Goal: Transaction & Acquisition: Purchase product/service

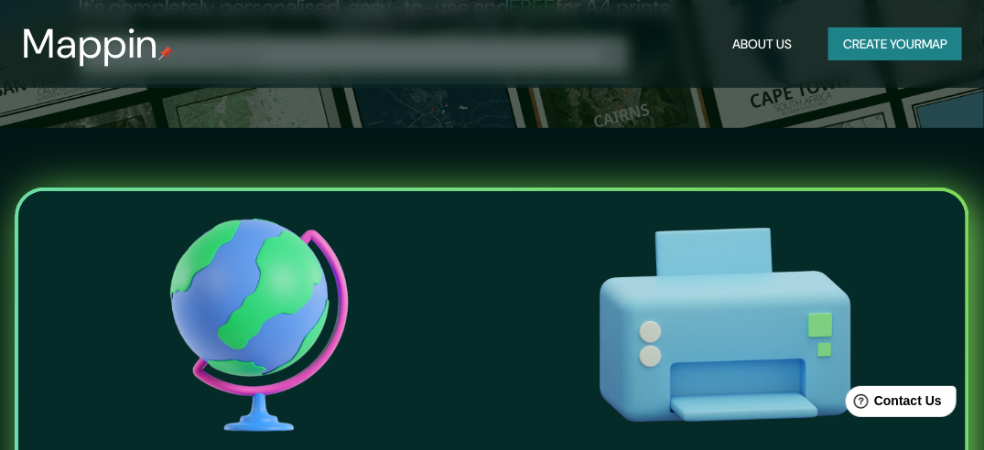
scroll to position [92, 0]
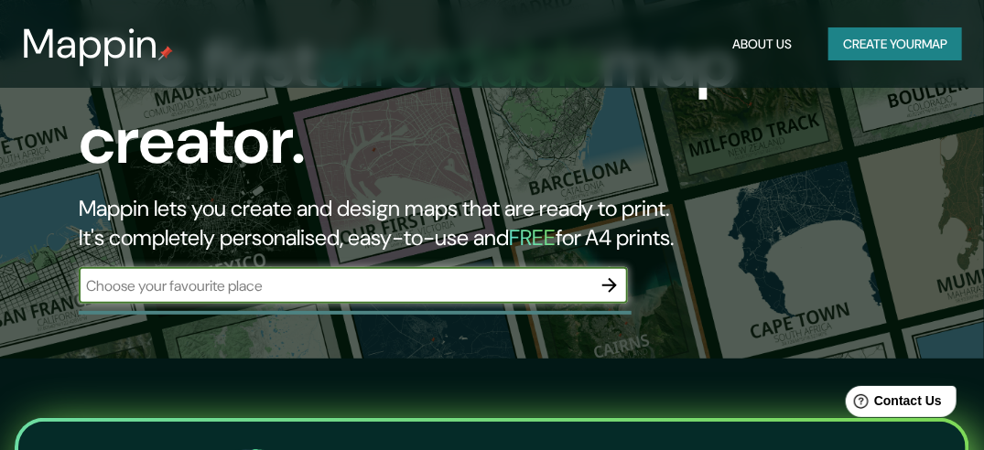
click at [459, 280] on input "text" at bounding box center [335, 285] width 513 height 21
click at [395, 286] on input "hotel piramidal" at bounding box center [335, 285] width 513 height 21
type input "hotel piramidal [PERSON_NAME]"
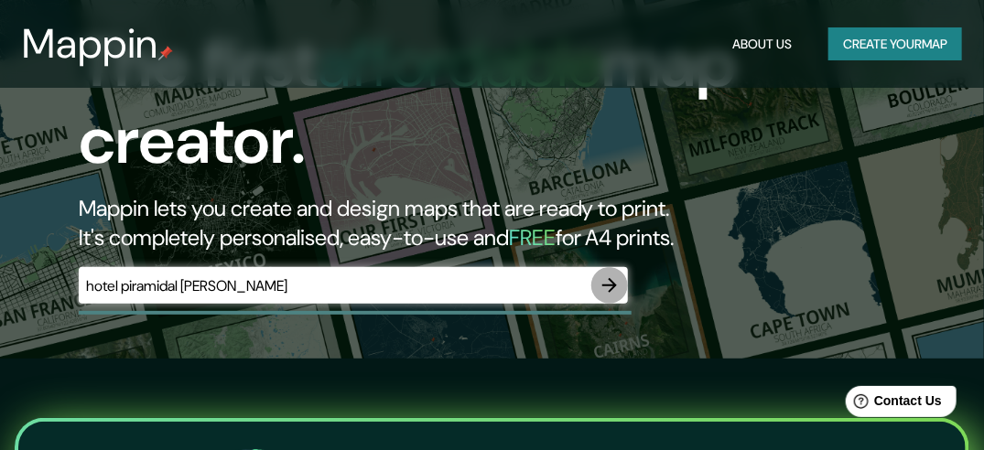
click at [609, 279] on icon "button" at bounding box center [609, 285] width 15 height 15
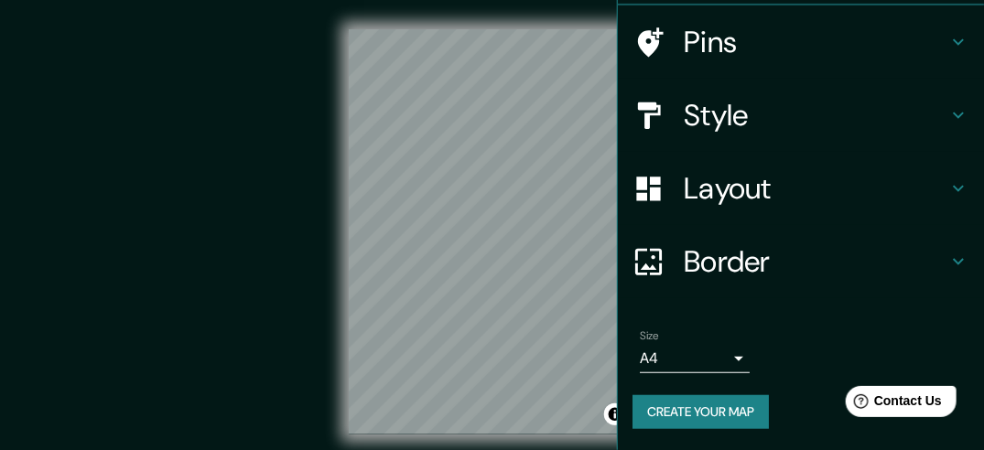
click at [745, 189] on h4 "Layout" at bounding box center [816, 188] width 264 height 37
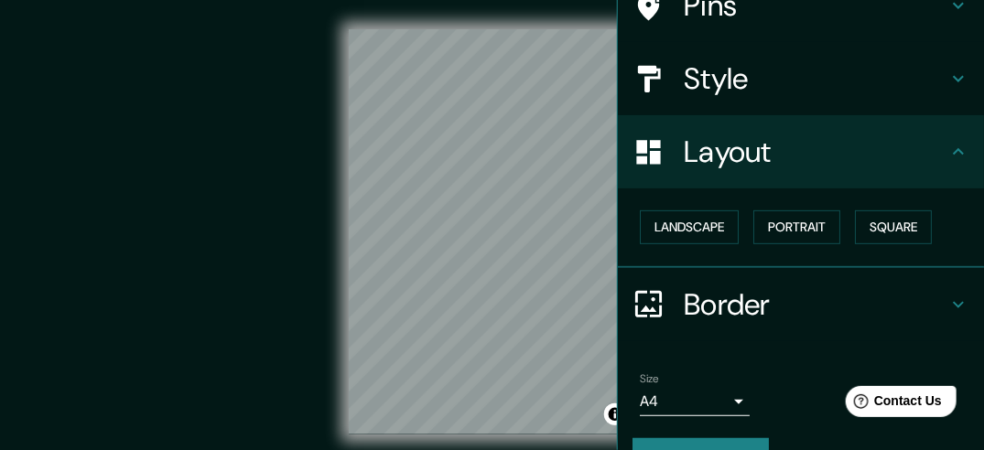
scroll to position [162, 0]
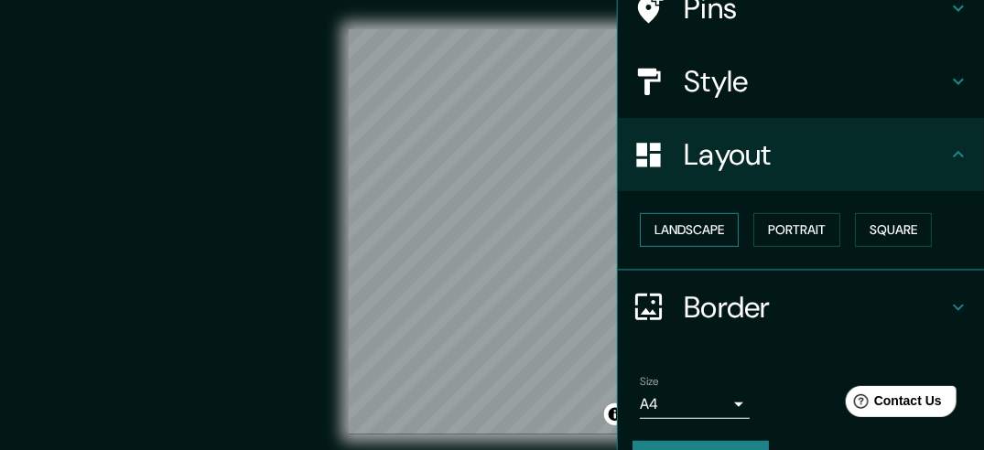
click at [703, 234] on button "Landscape" at bounding box center [689, 230] width 99 height 34
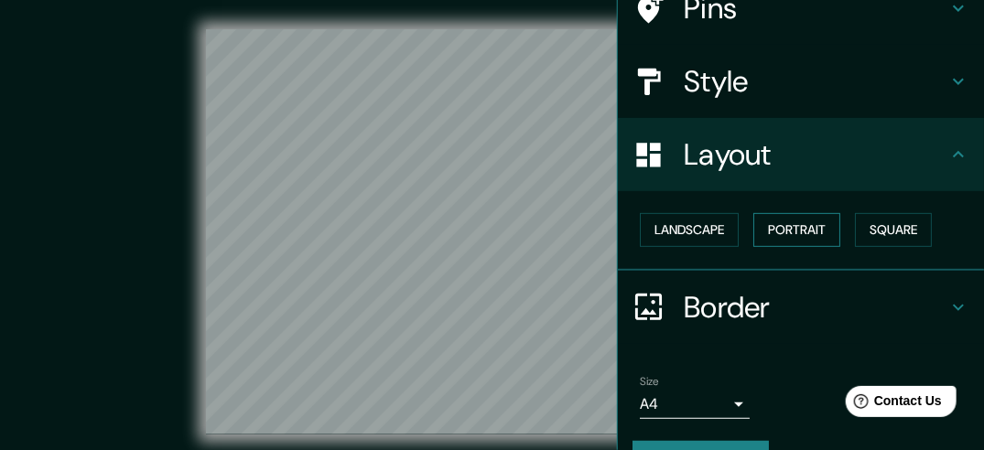
click at [773, 225] on button "Portrait" at bounding box center [796, 230] width 87 height 34
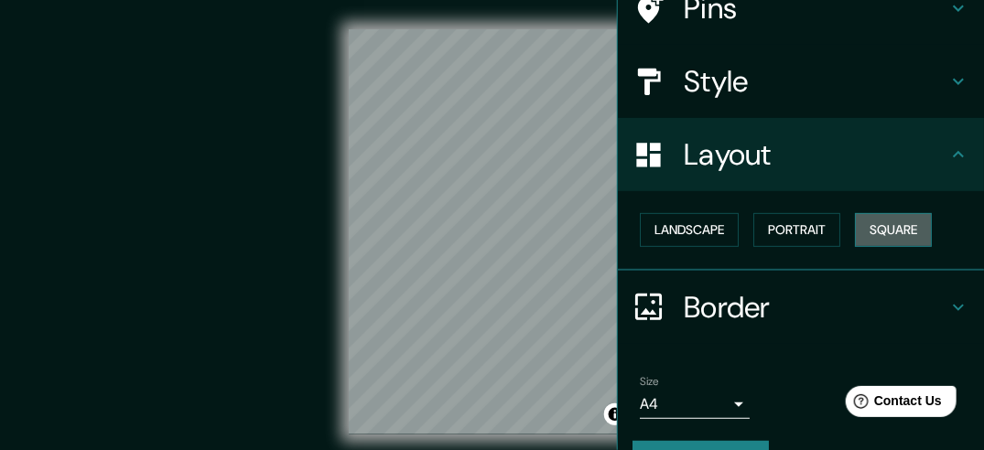
click at [880, 227] on button "Square" at bounding box center [893, 230] width 77 height 34
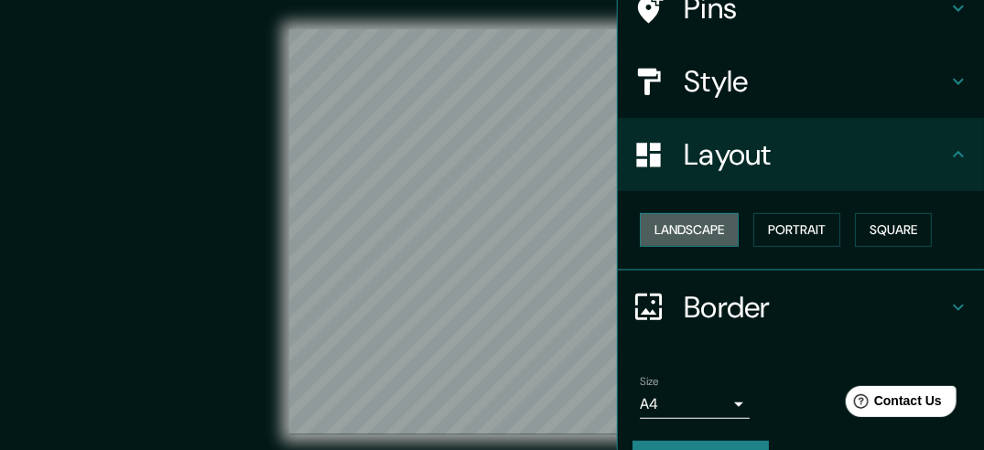
click at [686, 229] on button "Landscape" at bounding box center [689, 230] width 99 height 34
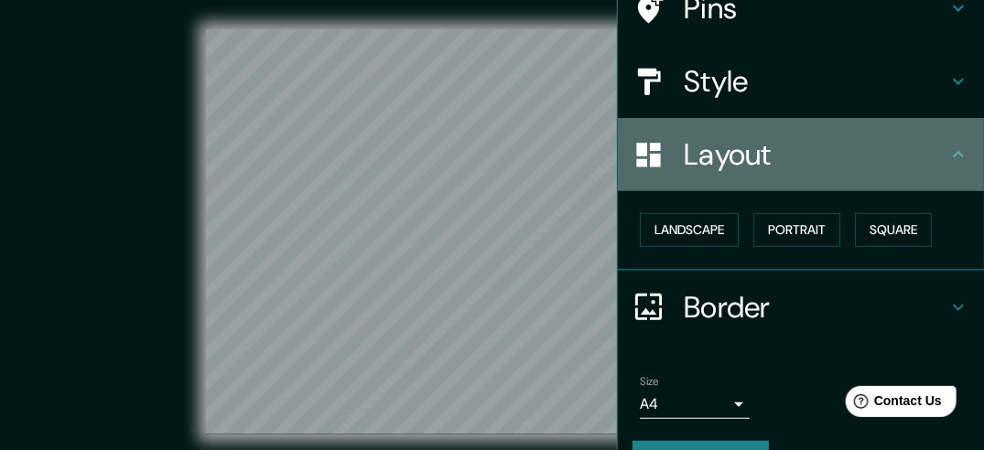
click at [807, 161] on h4 "Layout" at bounding box center [816, 154] width 264 height 37
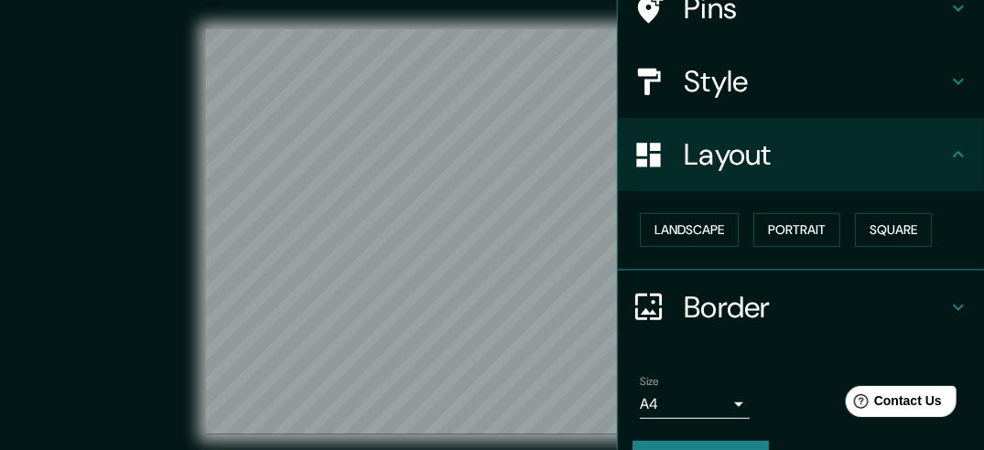
click at [791, 105] on div "Style" at bounding box center [801, 81] width 366 height 73
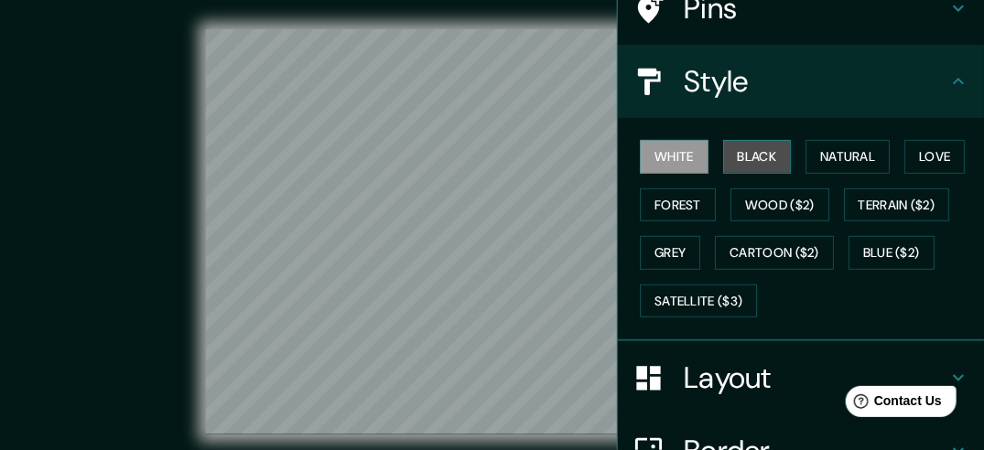
click at [755, 154] on button "Black" at bounding box center [757, 157] width 69 height 34
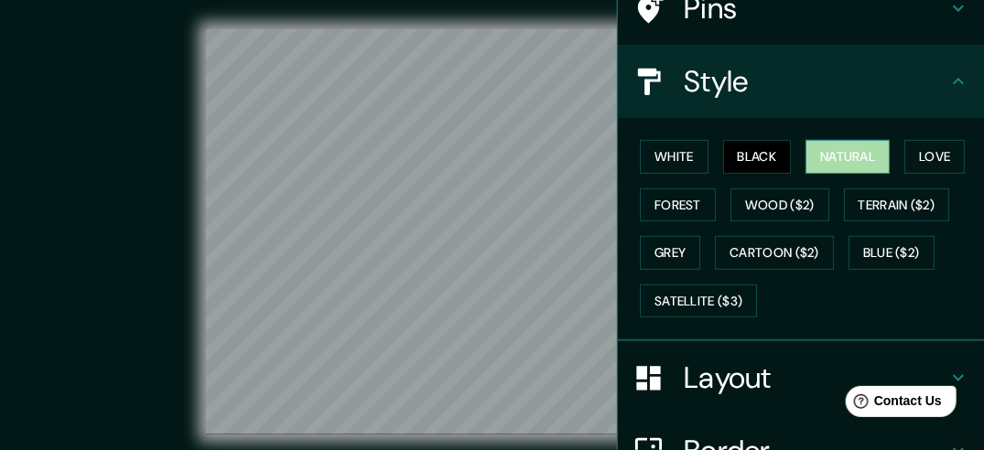
click at [844, 154] on button "Natural" at bounding box center [847, 157] width 84 height 34
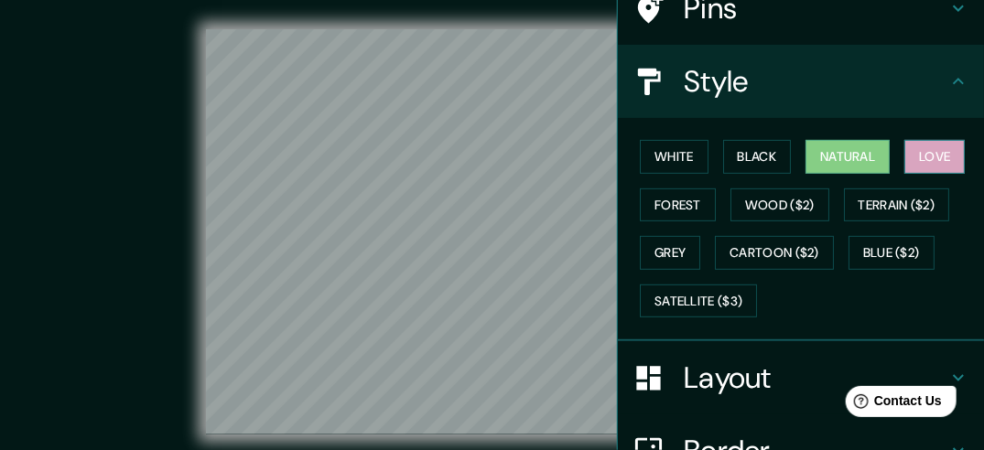
click at [920, 154] on button "Love" at bounding box center [934, 157] width 60 height 34
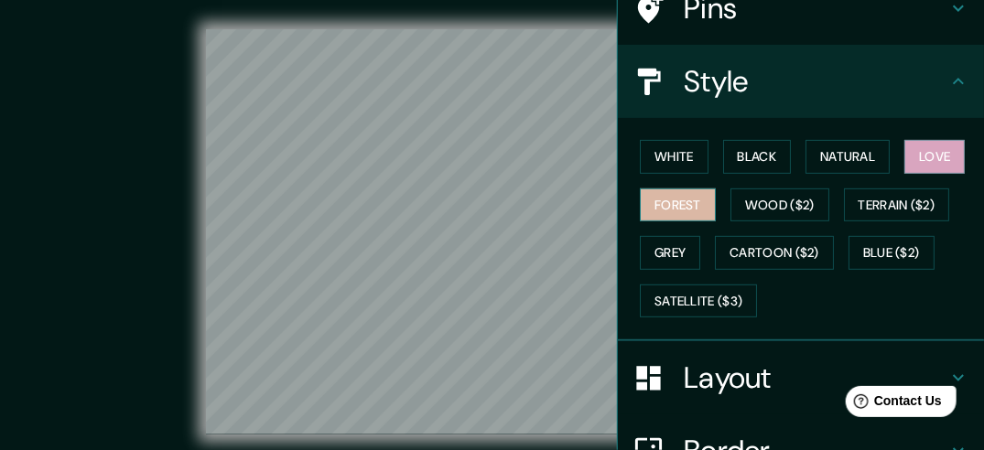
click at [685, 204] on button "Forest" at bounding box center [678, 206] width 76 height 34
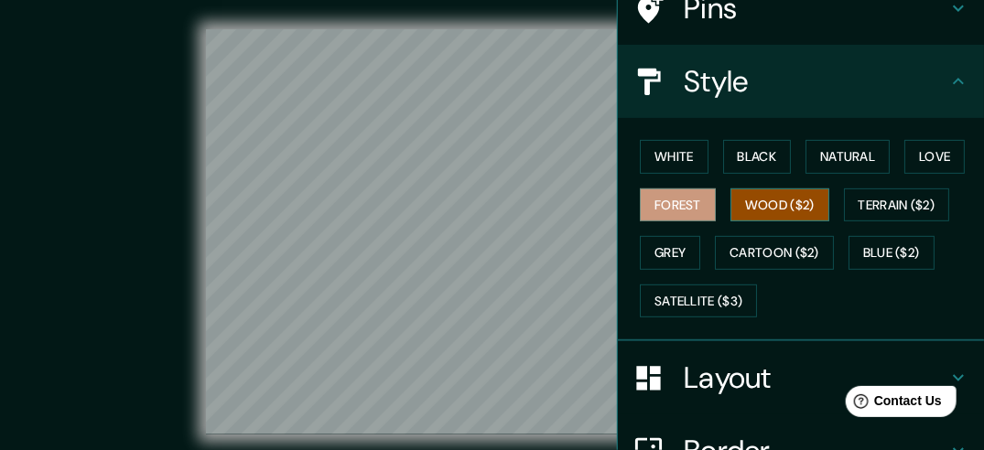
click at [768, 200] on button "Wood ($2)" at bounding box center [779, 206] width 99 height 34
click at [685, 201] on button "Forest" at bounding box center [678, 206] width 76 height 34
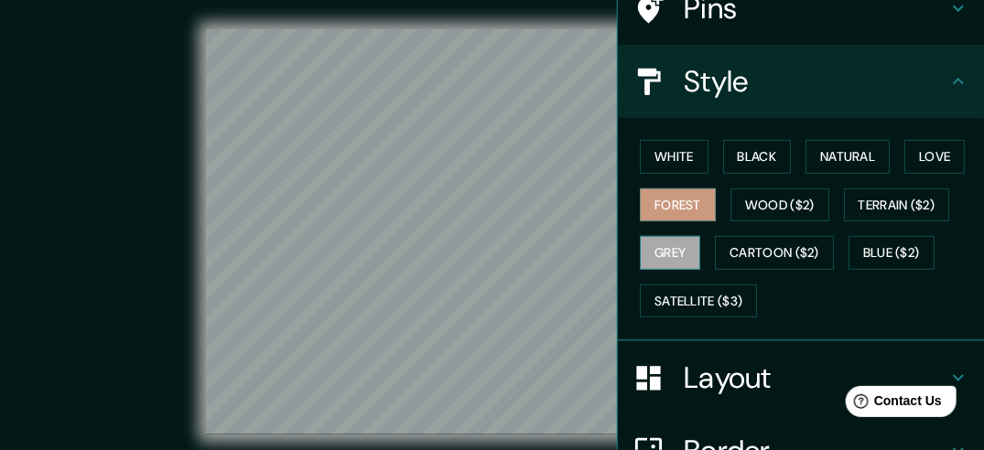
click at [660, 257] on button "Grey" at bounding box center [670, 253] width 60 height 34
click at [685, 206] on button "Forest" at bounding box center [678, 206] width 76 height 34
click at [649, 250] on button "Grey" at bounding box center [670, 253] width 60 height 34
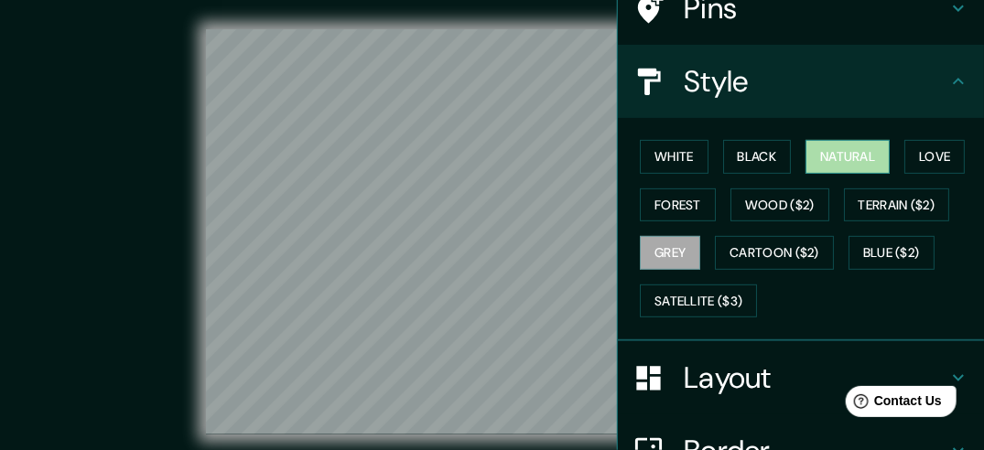
click at [838, 157] on button "Natural" at bounding box center [847, 157] width 84 height 34
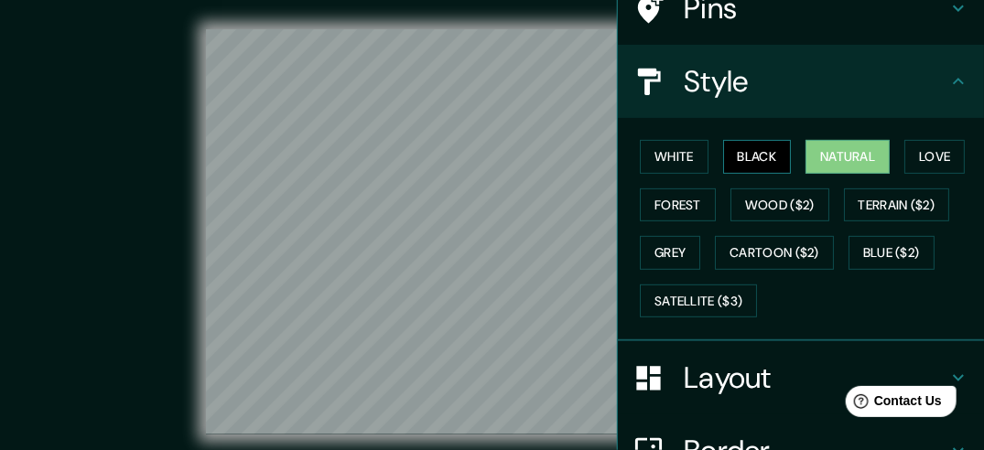
click at [746, 157] on button "Black" at bounding box center [757, 157] width 69 height 34
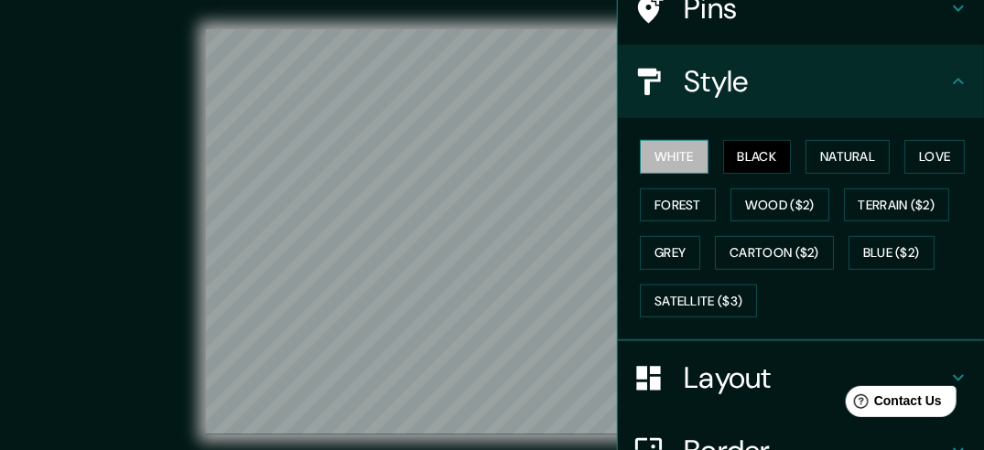
click at [666, 158] on button "White" at bounding box center [674, 157] width 69 height 34
click at [725, 149] on button "Black" at bounding box center [757, 157] width 69 height 34
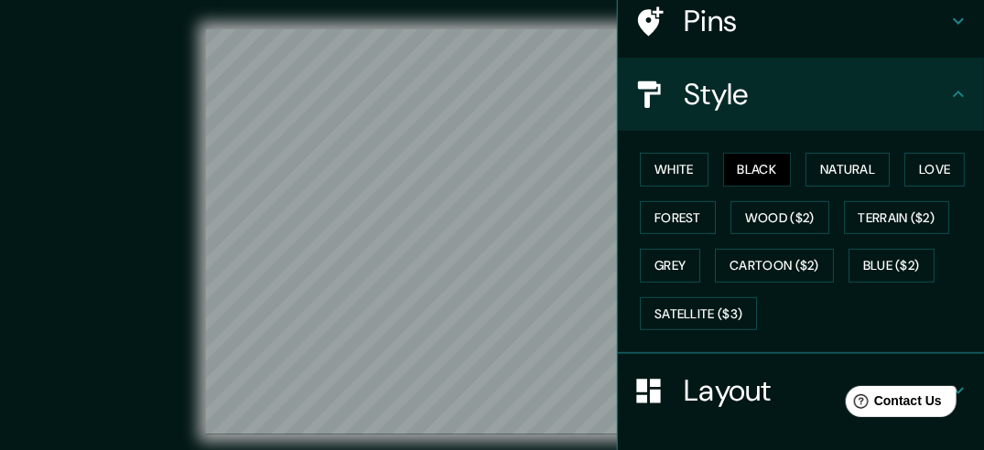
scroll to position [183, 0]
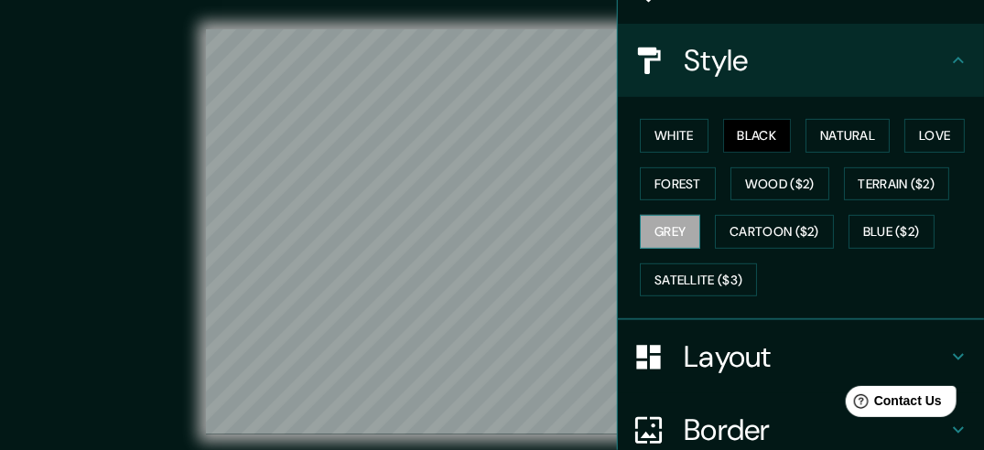
click at [656, 227] on button "Grey" at bounding box center [670, 232] width 60 height 34
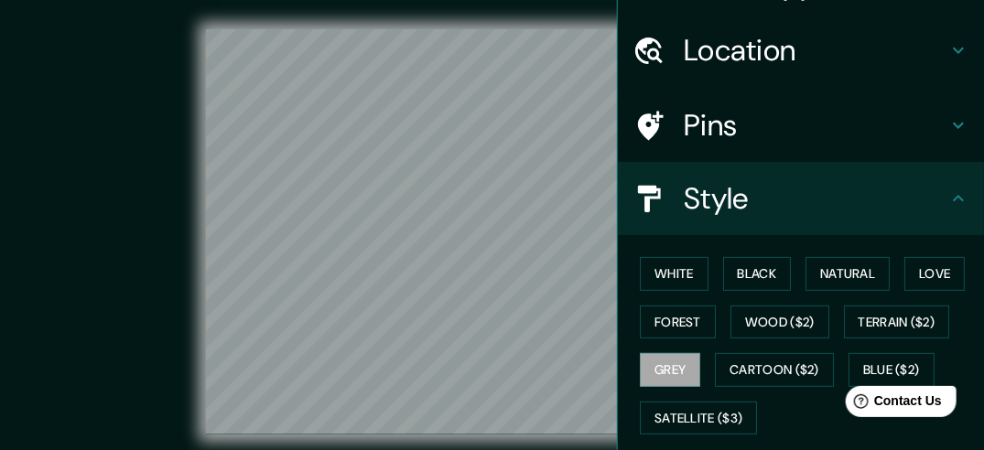
scroll to position [0, 0]
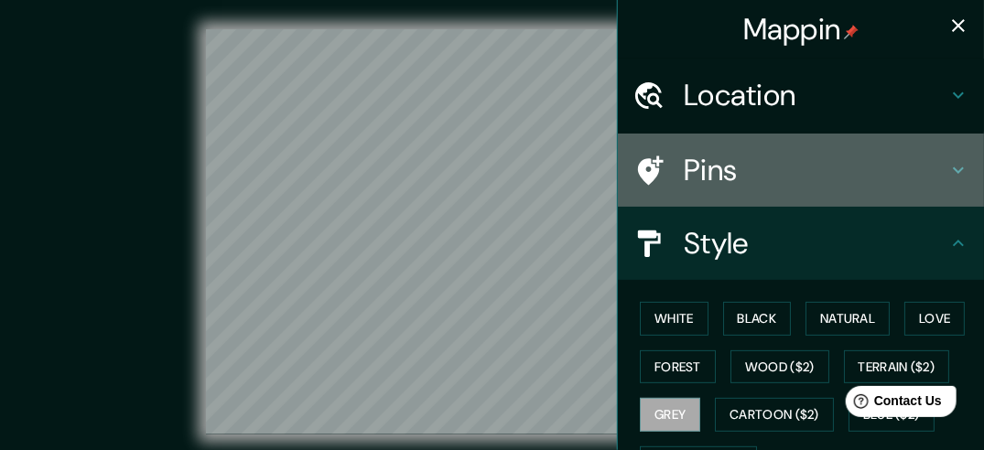
click at [806, 181] on h4 "Pins" at bounding box center [816, 170] width 264 height 37
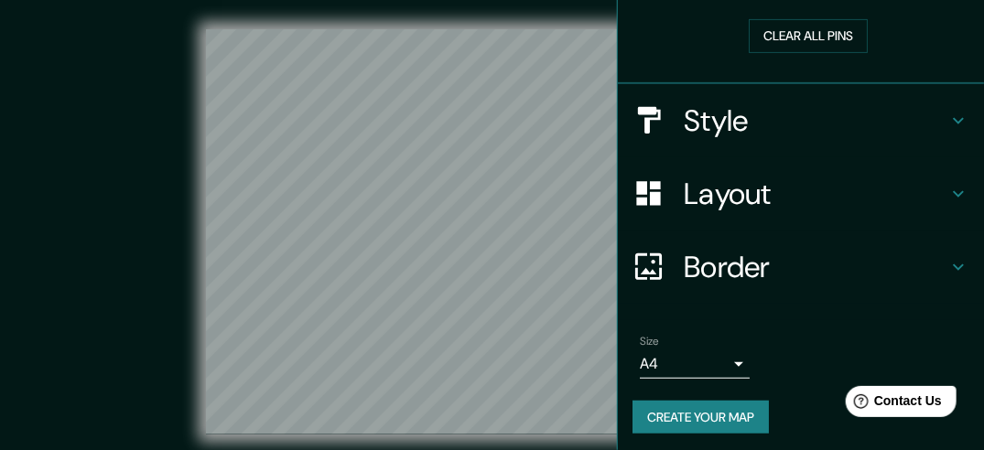
scroll to position [221, 0]
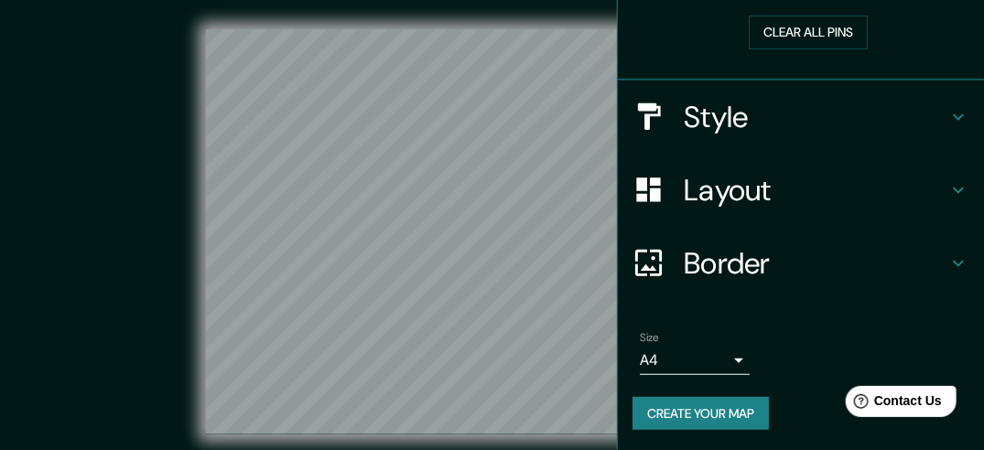
click at [711, 412] on button "Create your map" at bounding box center [700, 414] width 136 height 34
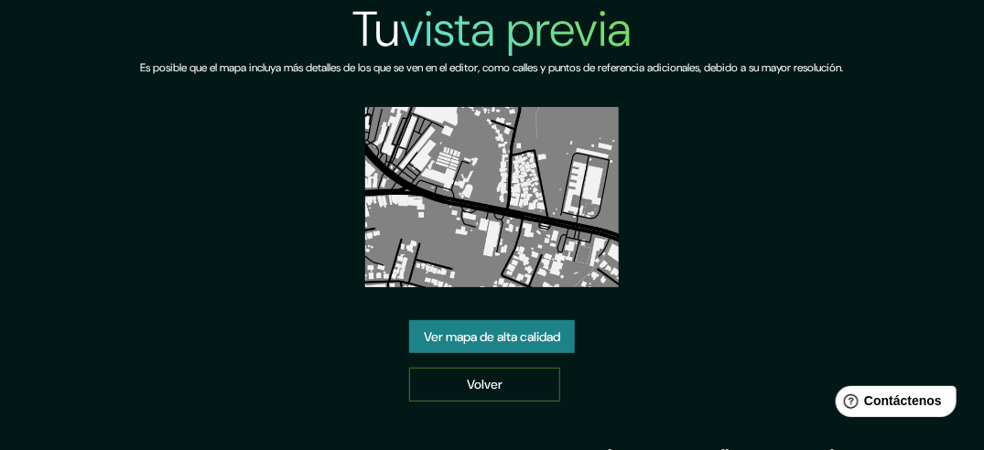
click at [551, 384] on link "Volver" at bounding box center [484, 385] width 151 height 34
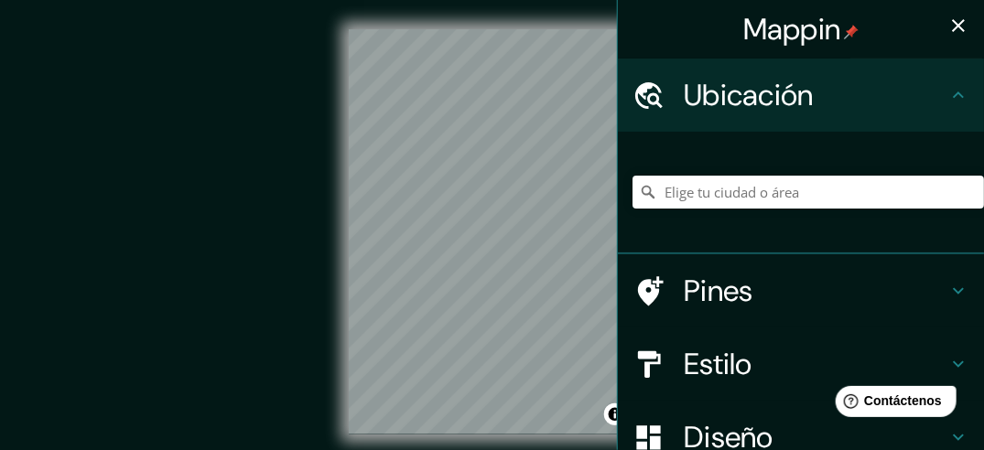
click at [711, 350] on h4 "Estilo" at bounding box center [816, 364] width 264 height 37
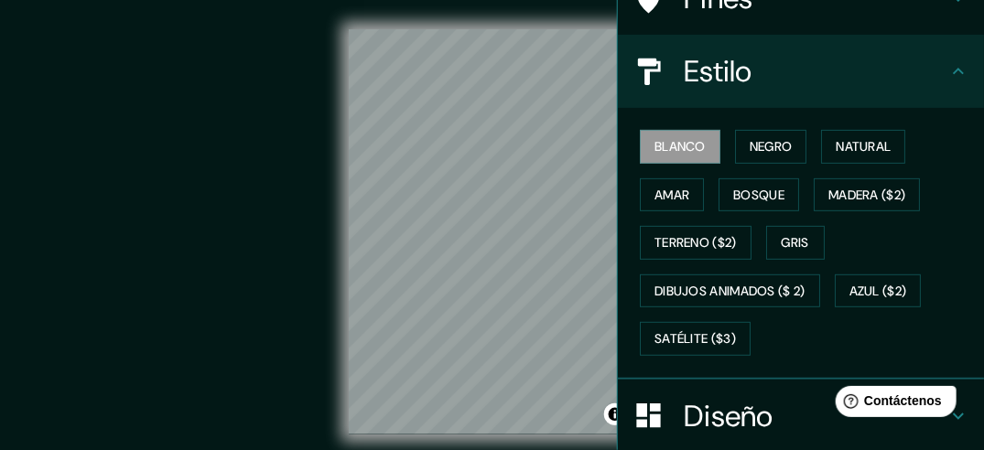
scroll to position [183, 0]
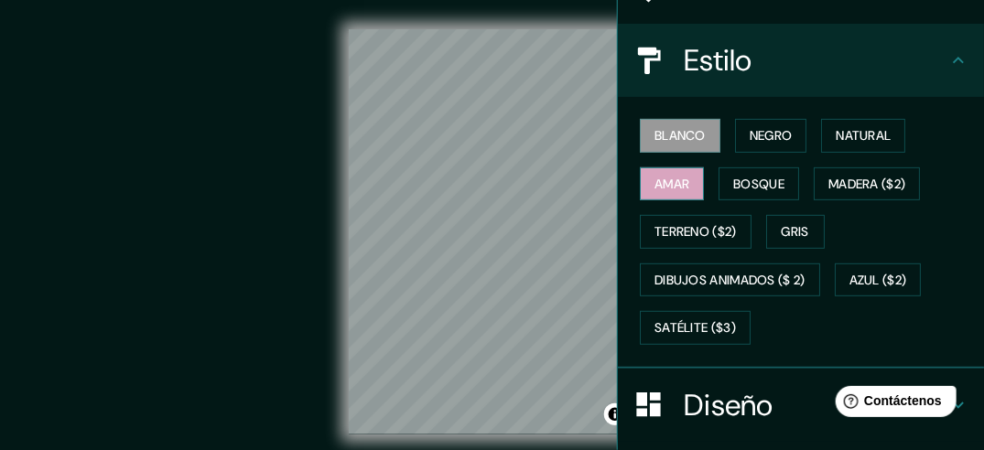
click at [684, 187] on button "Amar" at bounding box center [672, 184] width 64 height 34
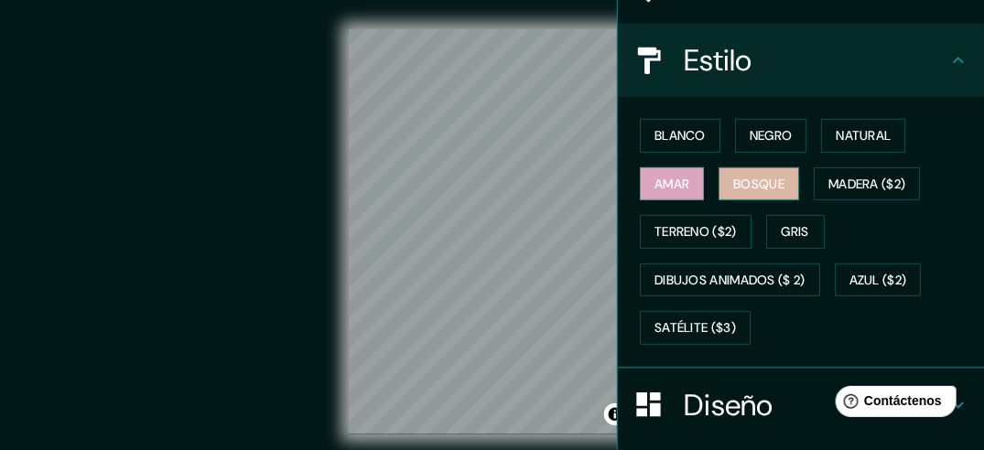
click at [754, 192] on font "Bosque" at bounding box center [758, 184] width 51 height 23
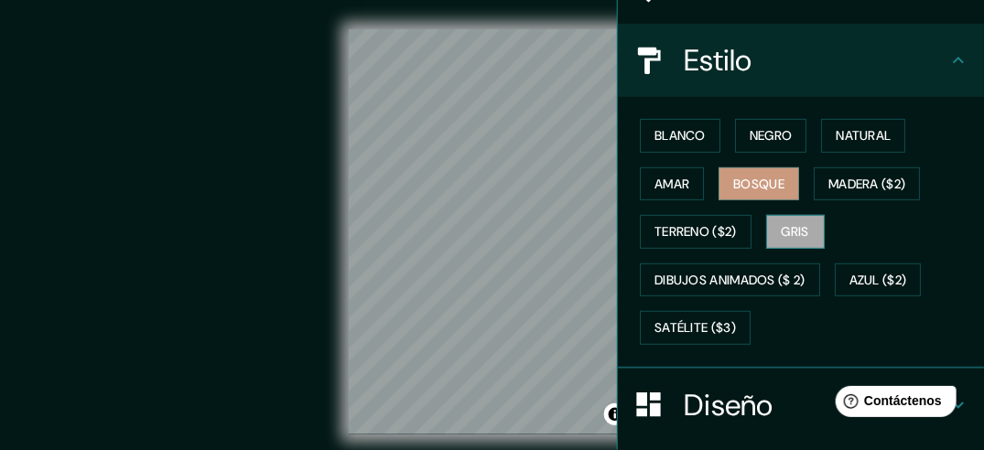
click at [798, 232] on font "Gris" at bounding box center [795, 232] width 27 height 23
click at [765, 184] on font "Bosque" at bounding box center [758, 184] width 51 height 23
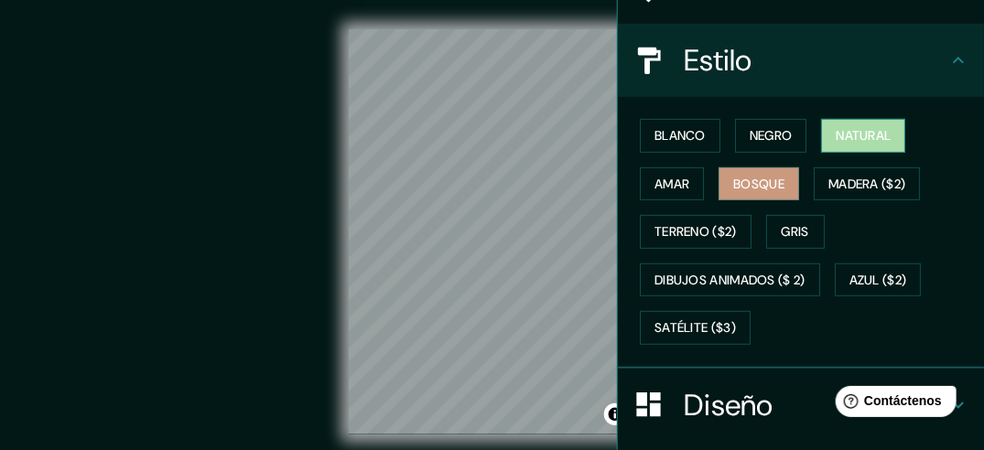
click at [861, 139] on font "Natural" at bounding box center [863, 135] width 55 height 23
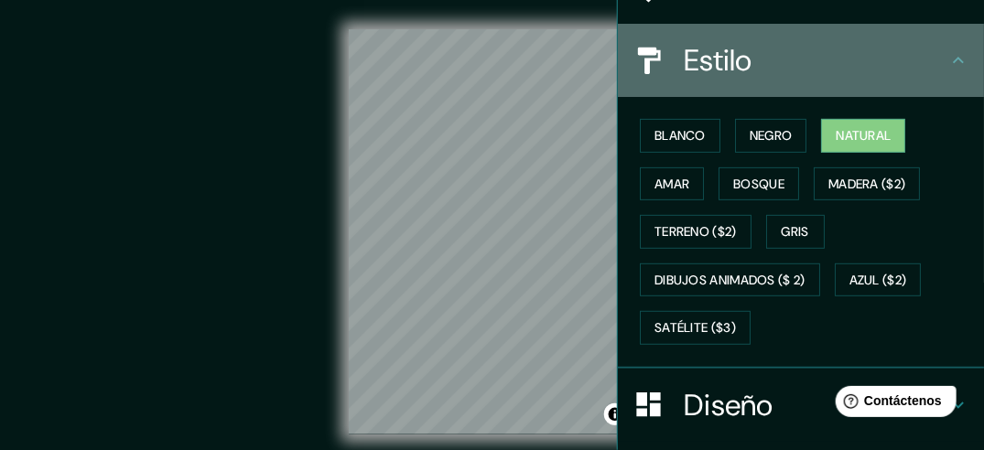
click at [886, 65] on h4 "Estilo" at bounding box center [816, 60] width 264 height 37
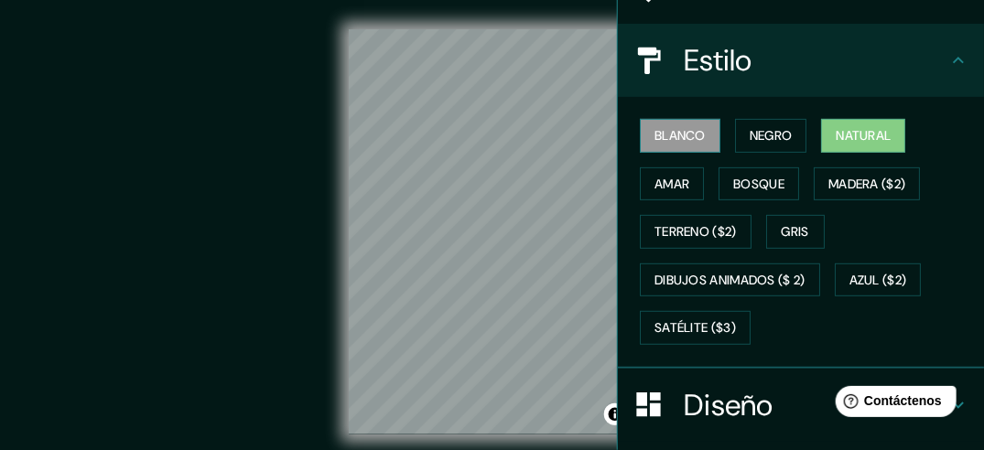
click at [677, 119] on button "Blanco" at bounding box center [680, 136] width 81 height 34
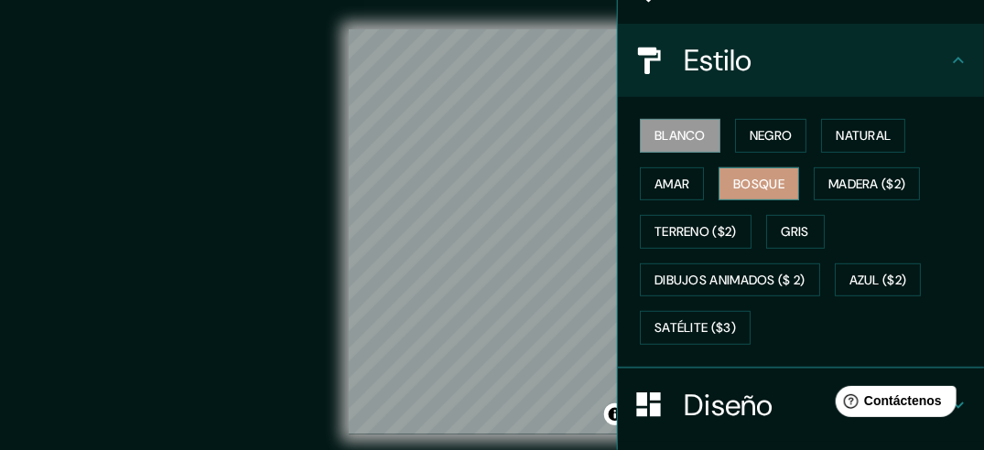
click at [733, 186] on font "Bosque" at bounding box center [758, 184] width 51 height 23
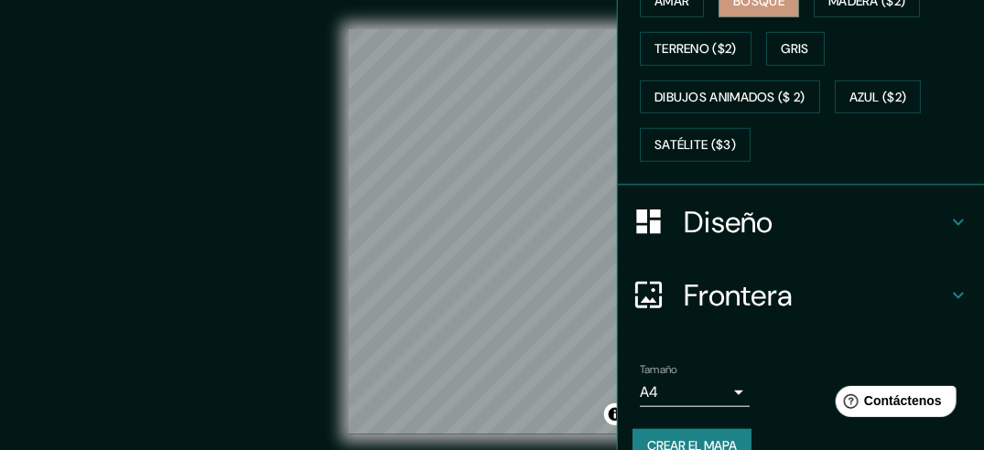
click at [756, 232] on h4 "Diseño" at bounding box center [816, 222] width 264 height 37
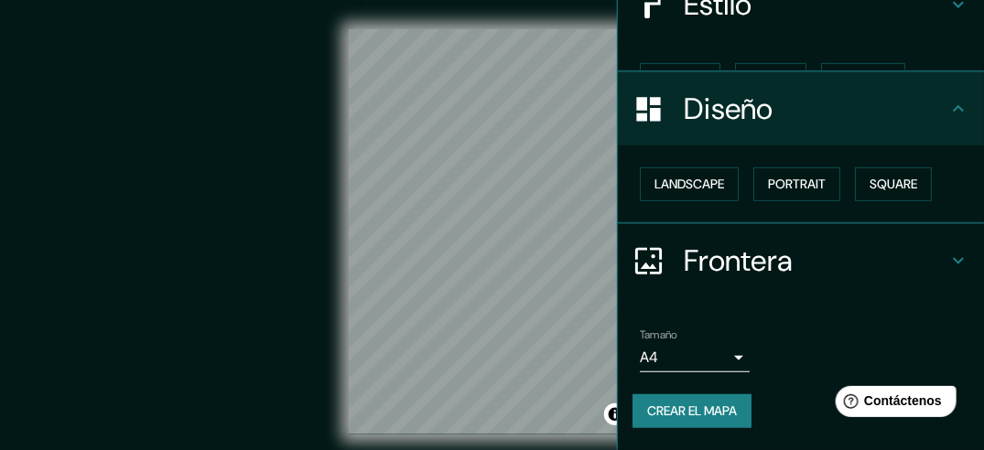
scroll to position [206, 0]
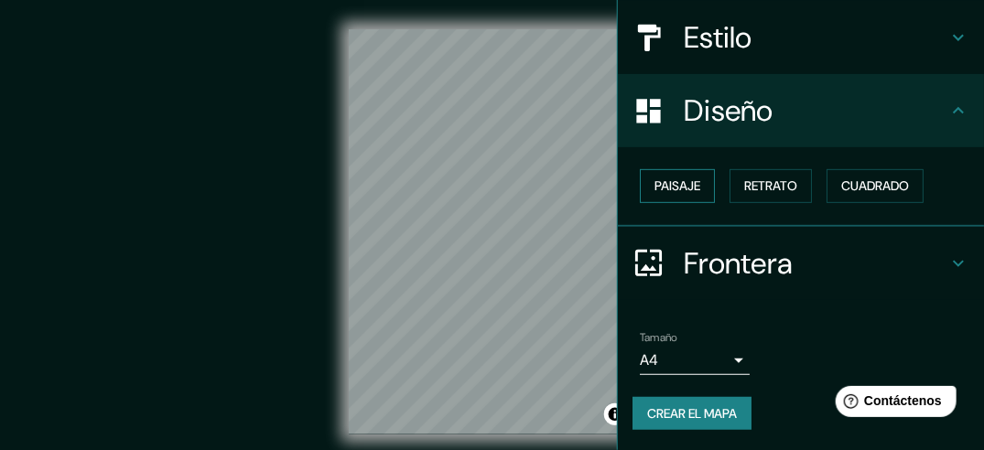
click at [696, 189] on button "Paisaje" at bounding box center [677, 186] width 75 height 34
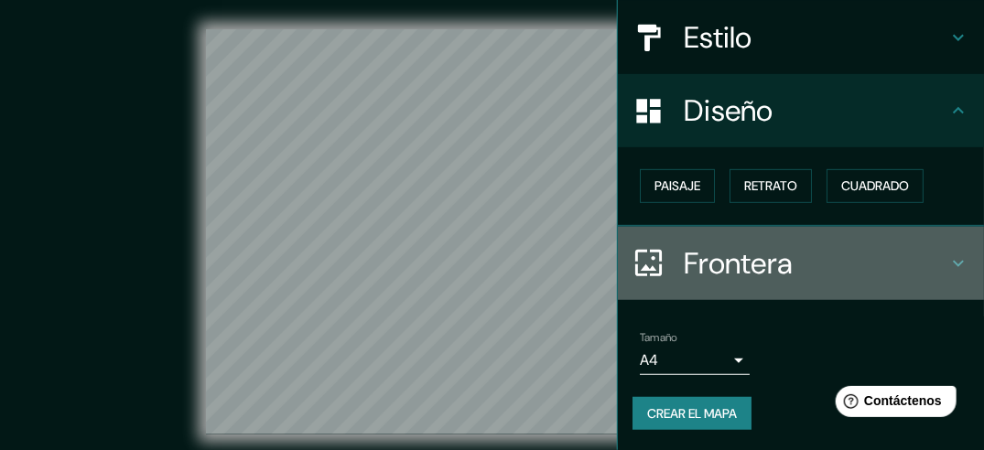
click at [800, 252] on h4 "Frontera" at bounding box center [816, 263] width 264 height 37
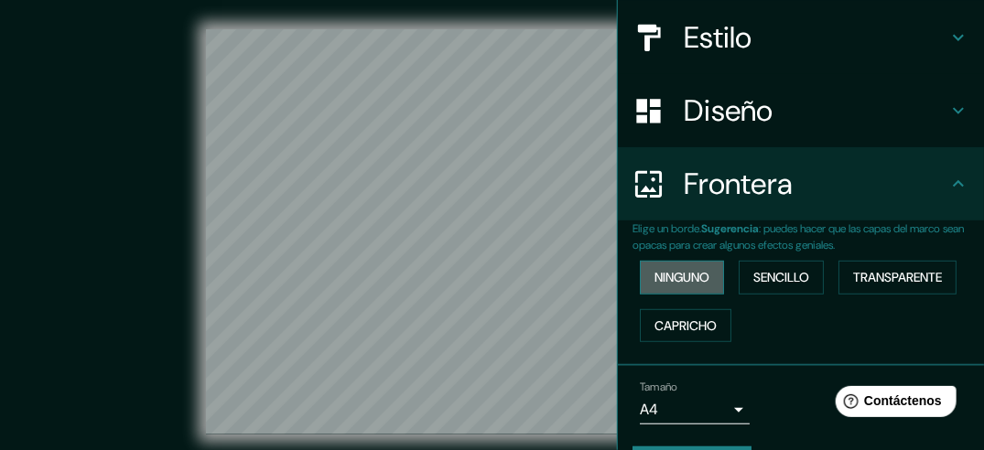
click at [704, 278] on button "Ninguno" at bounding box center [682, 278] width 84 height 34
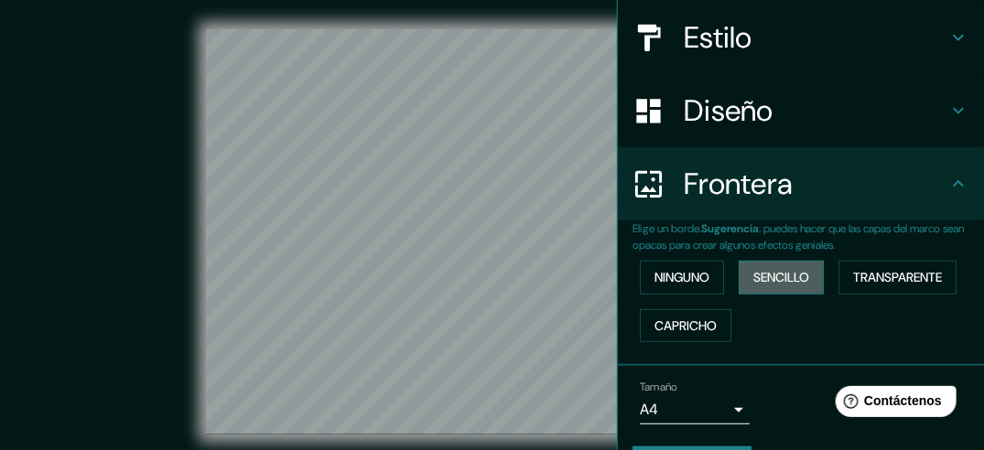
click at [753, 274] on font "Sencillo" at bounding box center [781, 277] width 56 height 23
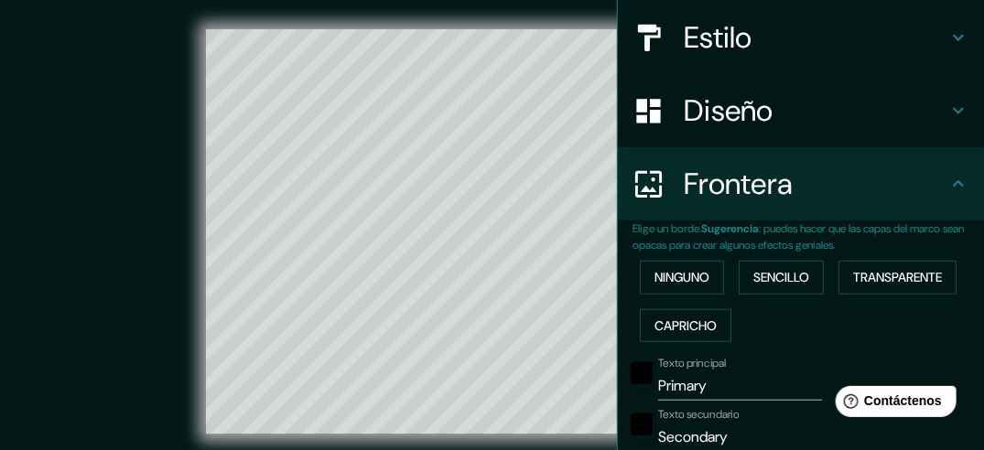
click at [842, 266] on button "Transparente" at bounding box center [897, 278] width 118 height 34
click at [697, 327] on font "Capricho" at bounding box center [685, 326] width 62 height 23
click at [686, 286] on font "Ninguno" at bounding box center [681, 277] width 55 height 23
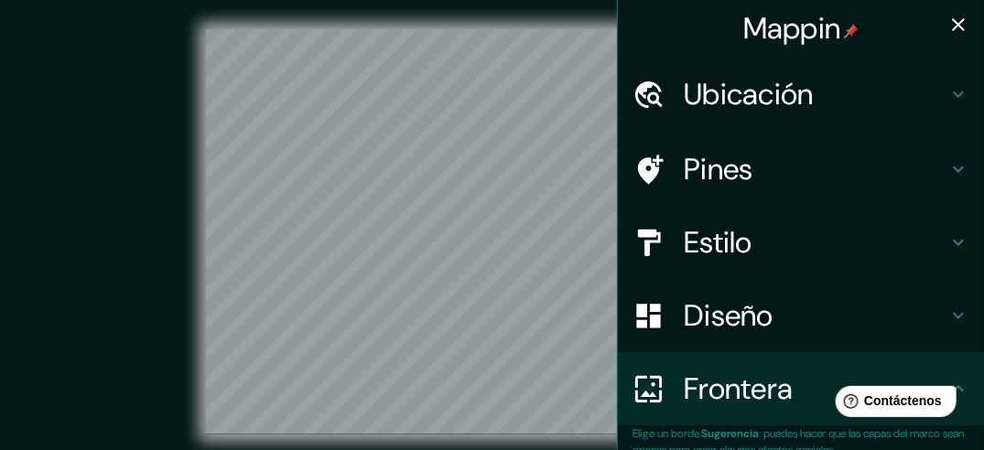
scroll to position [0, 0]
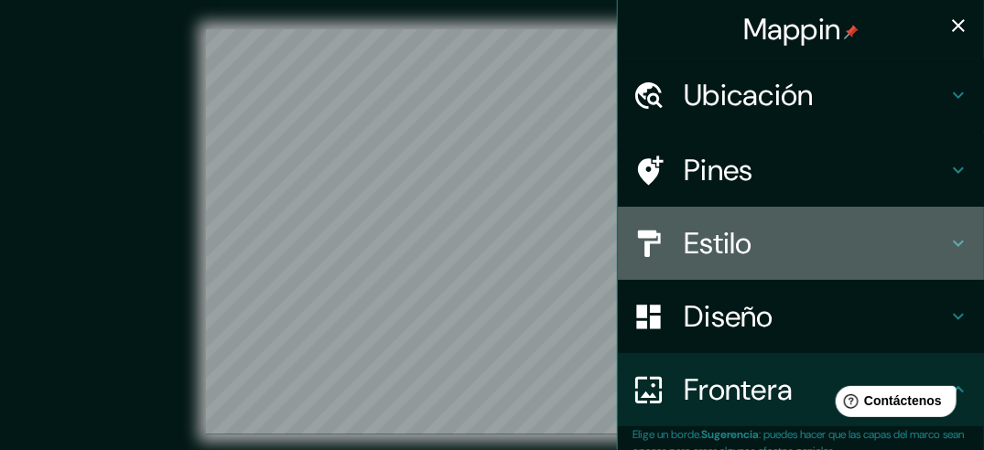
click at [732, 254] on h4 "Estilo" at bounding box center [816, 243] width 264 height 37
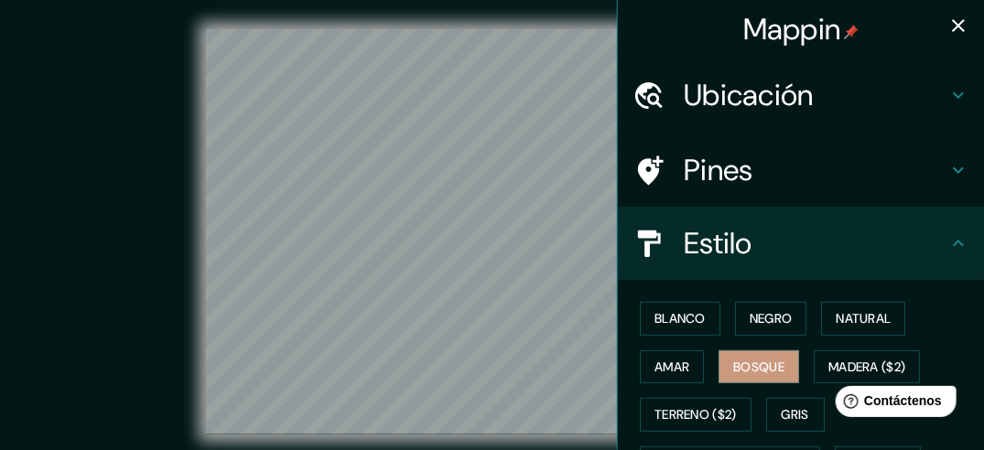
scroll to position [92, 0]
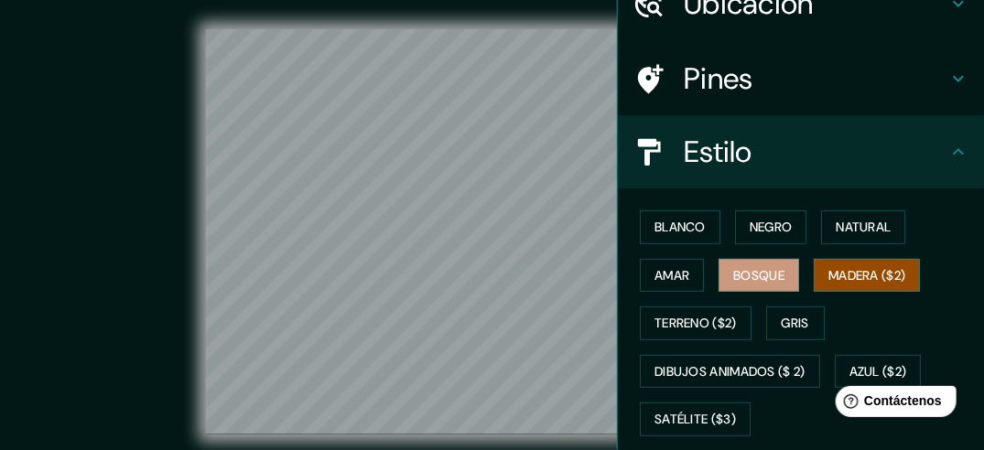
click at [847, 274] on font "Madera ($2)" at bounding box center [866, 276] width 77 height 23
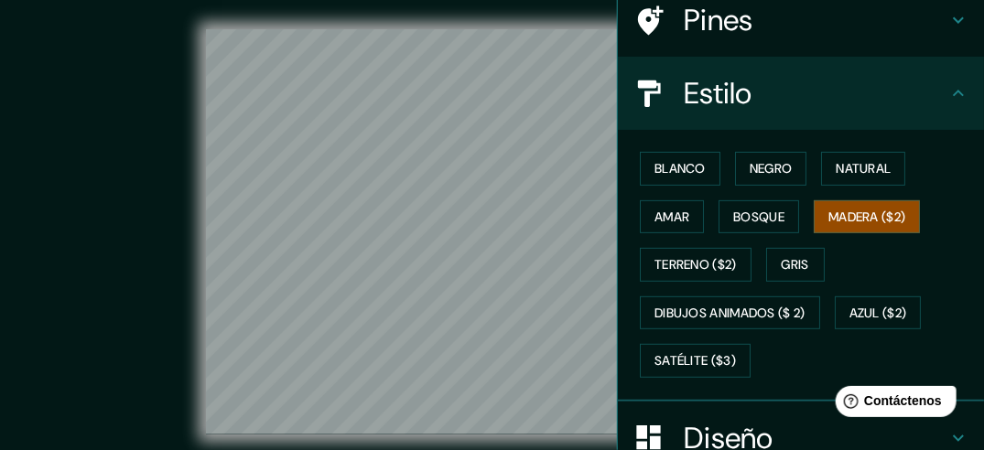
scroll to position [183, 0]
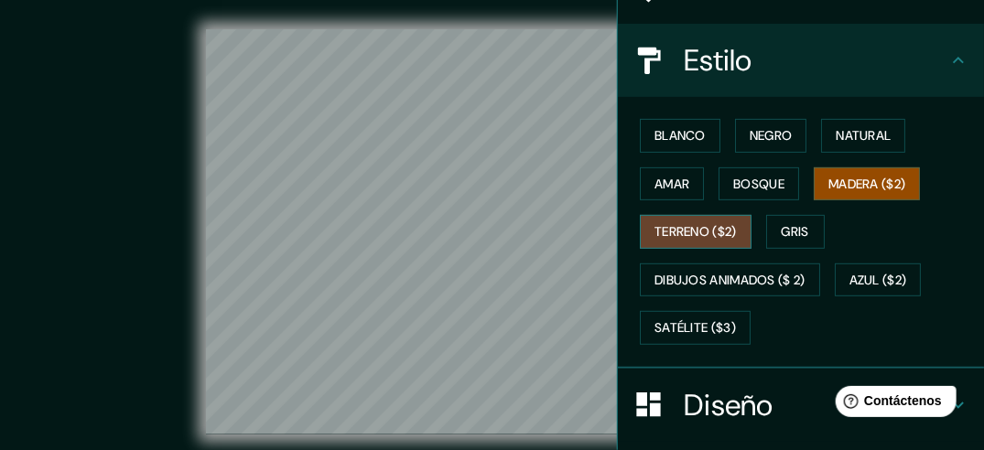
click at [698, 238] on font "Terreno ($2)" at bounding box center [695, 232] width 82 height 23
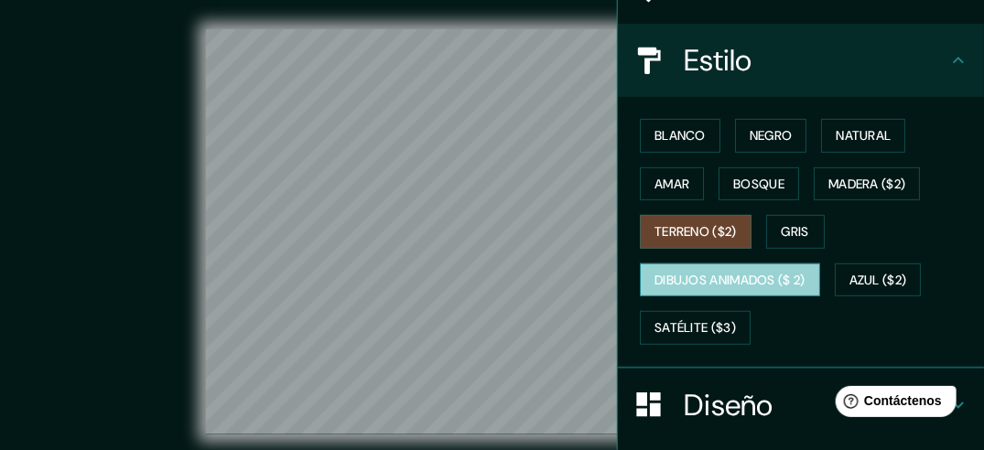
click at [764, 276] on font "Dibujos animados ($ 2)" at bounding box center [729, 280] width 151 height 23
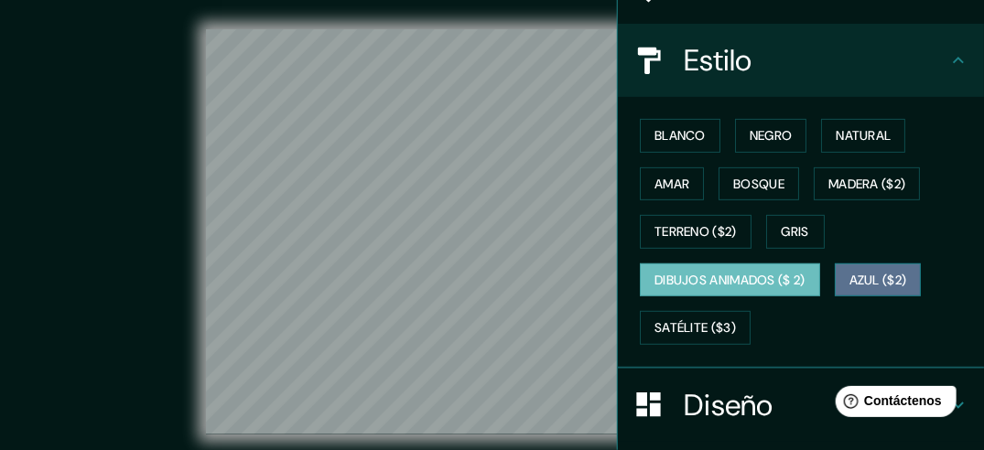
click at [857, 280] on font "Azul ($2)" at bounding box center [878, 280] width 58 height 23
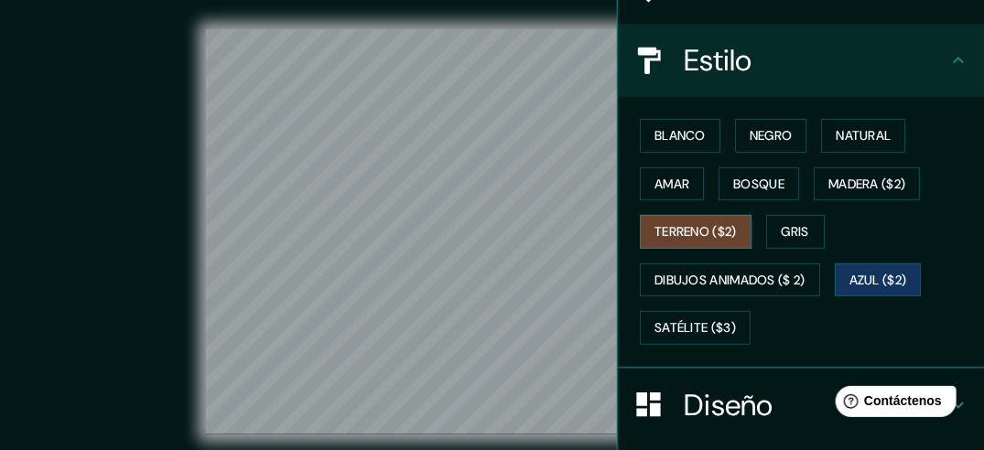
click at [673, 228] on font "Terreno ($2)" at bounding box center [695, 232] width 82 height 23
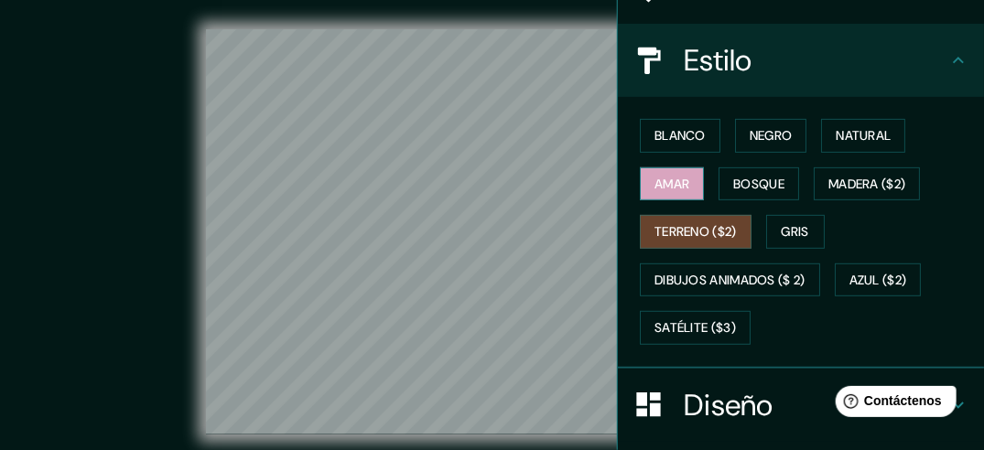
click at [664, 178] on font "Amar" at bounding box center [671, 184] width 35 height 23
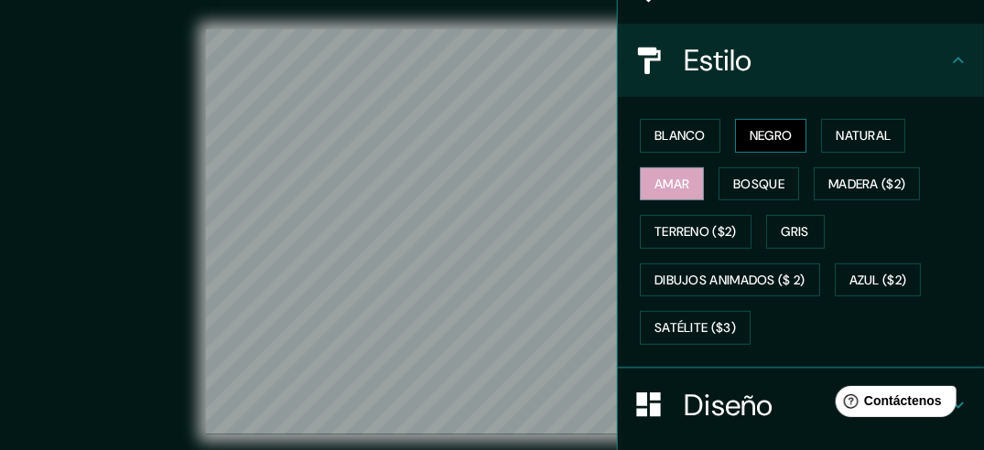
click at [750, 135] on font "Negro" at bounding box center [771, 135] width 43 height 23
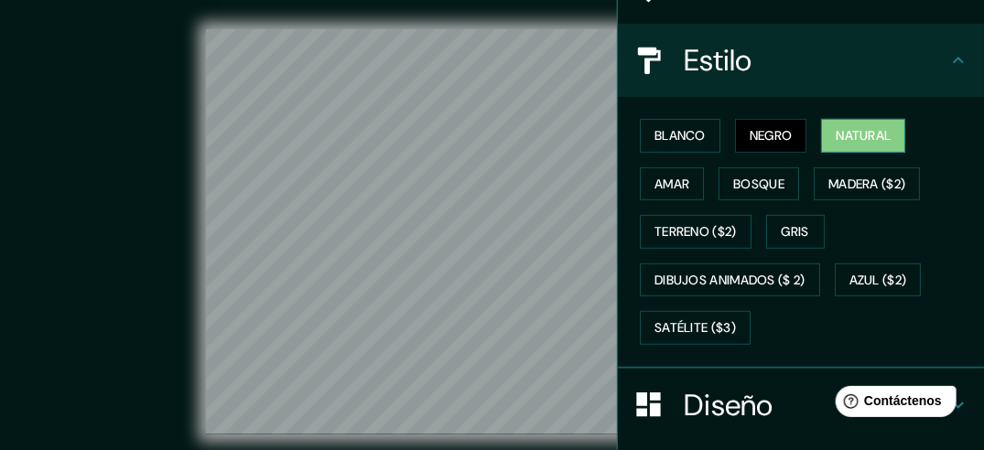
click at [860, 137] on font "Natural" at bounding box center [863, 135] width 55 height 23
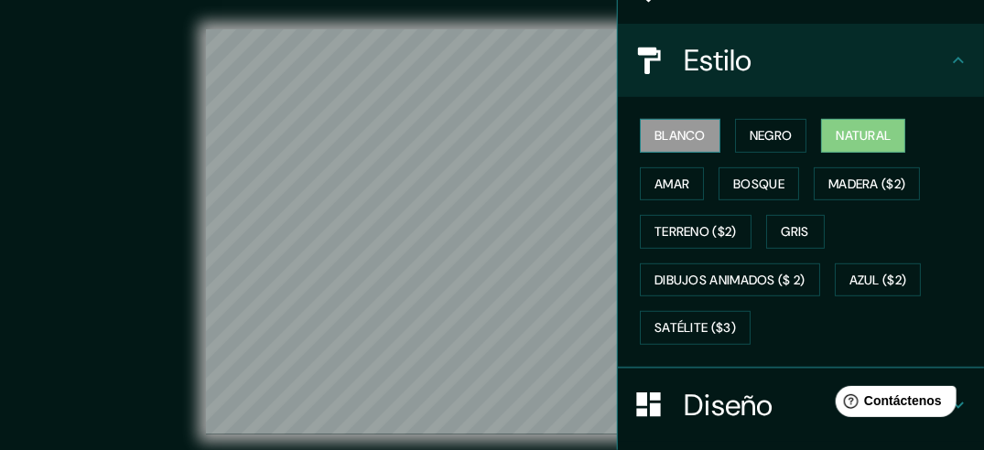
click at [660, 138] on font "Blanco" at bounding box center [679, 135] width 51 height 23
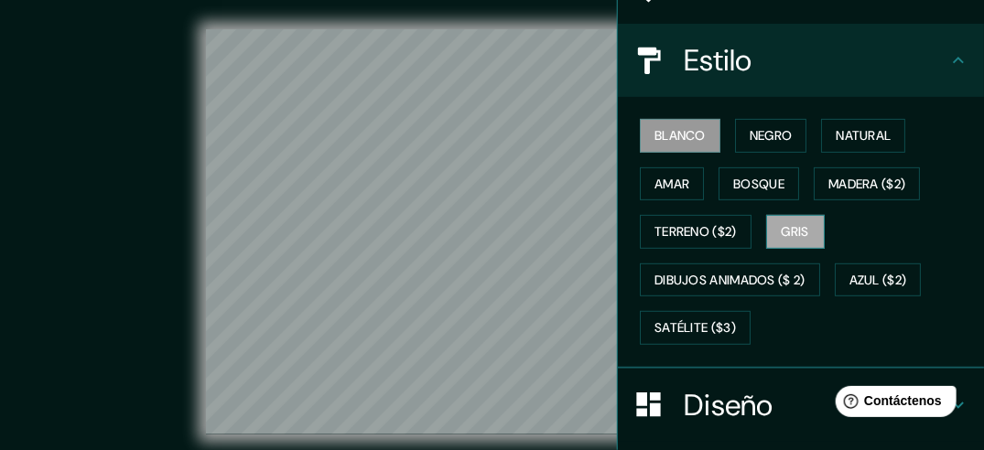
click at [782, 231] on font "Gris" at bounding box center [795, 232] width 27 height 23
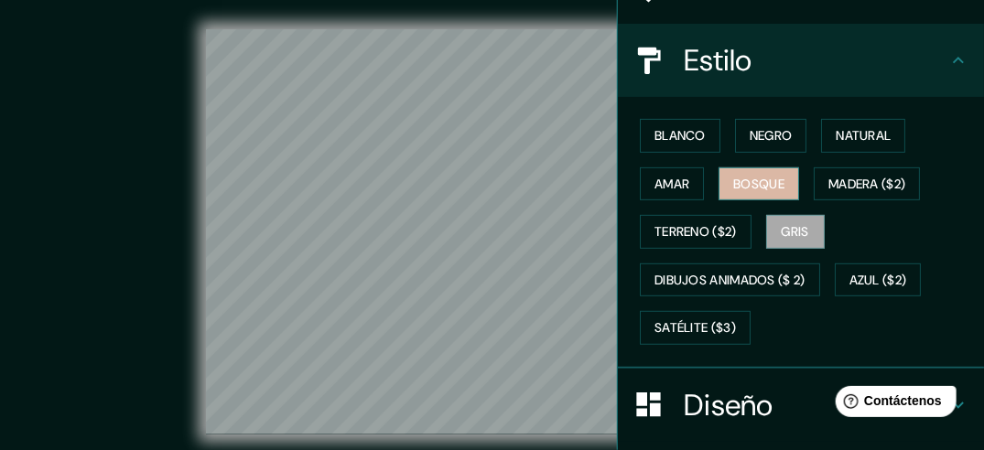
click at [737, 189] on font "Bosque" at bounding box center [758, 184] width 51 height 23
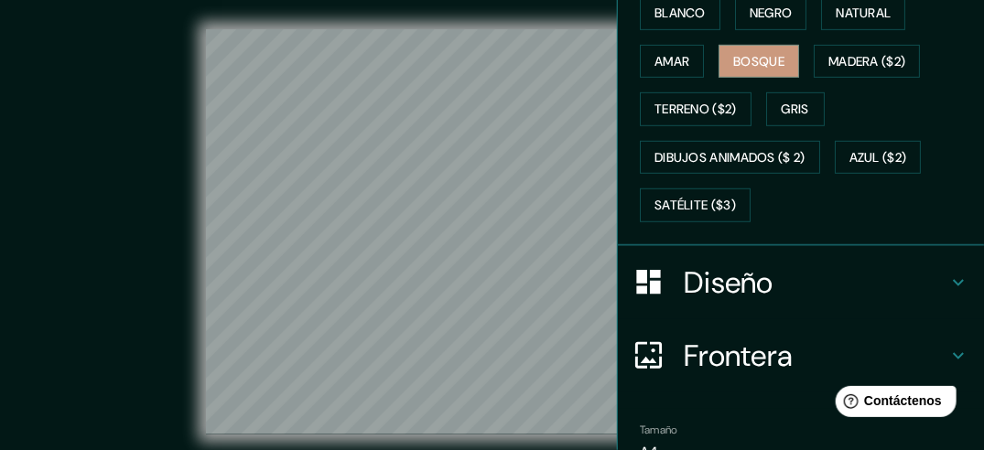
scroll to position [395, 0]
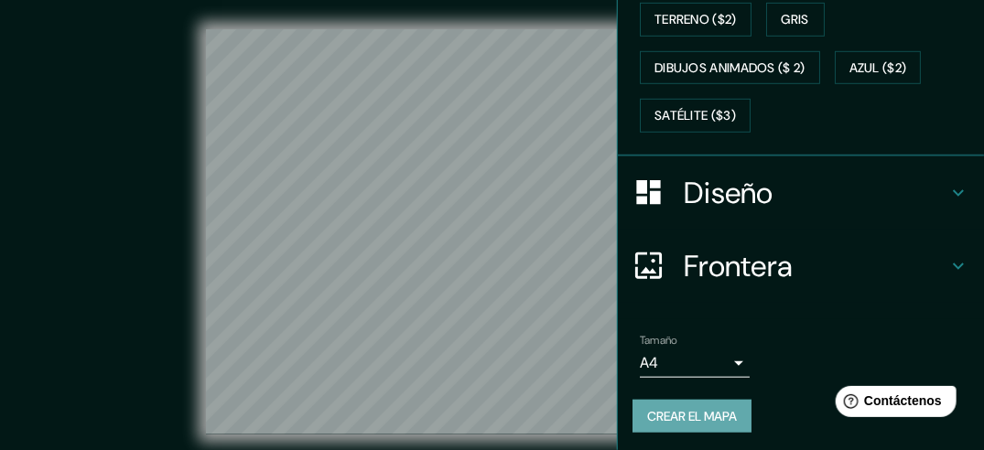
click at [722, 405] on font "Crear el mapa" at bounding box center [692, 416] width 90 height 23
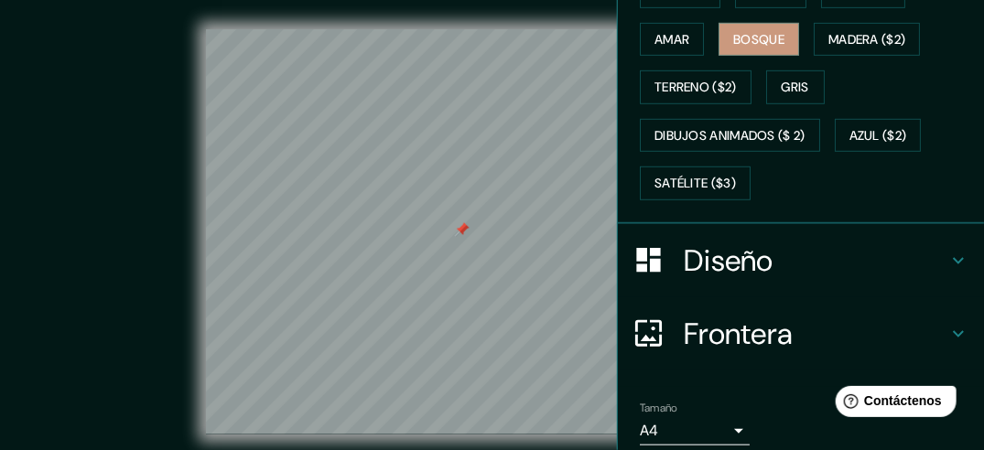
scroll to position [304, 0]
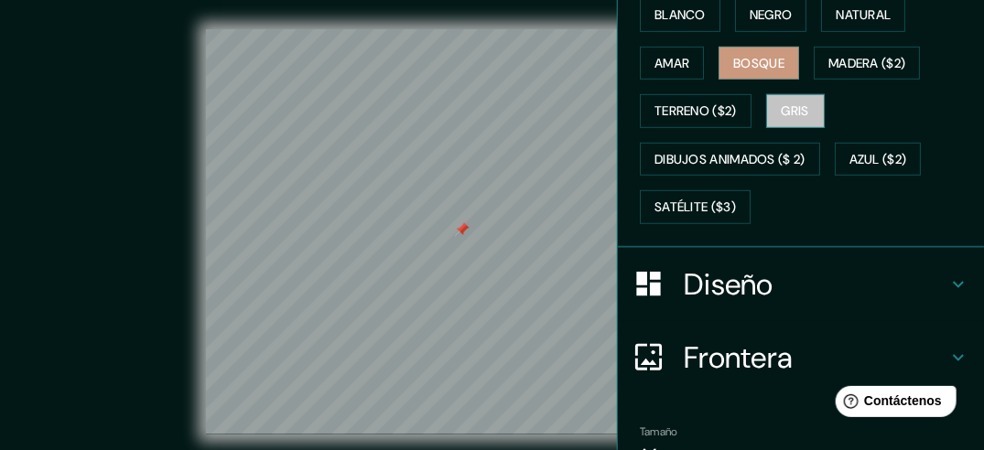
click at [768, 106] on button "Gris" at bounding box center [795, 111] width 59 height 34
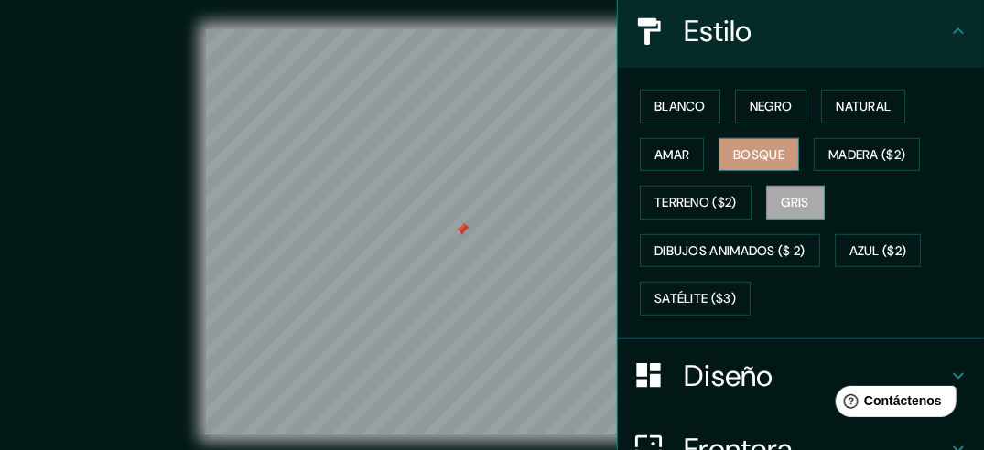
click at [740, 157] on font "Bosque" at bounding box center [758, 155] width 51 height 23
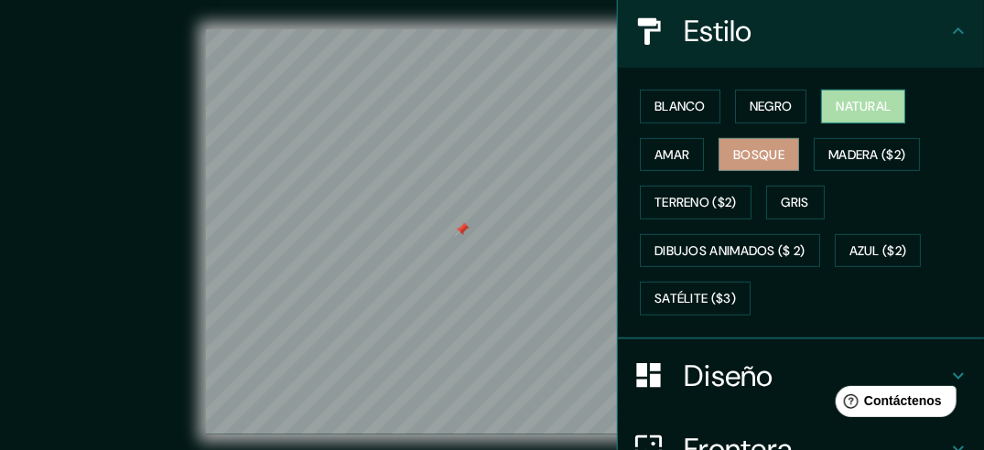
click at [837, 97] on font "Natural" at bounding box center [863, 106] width 55 height 23
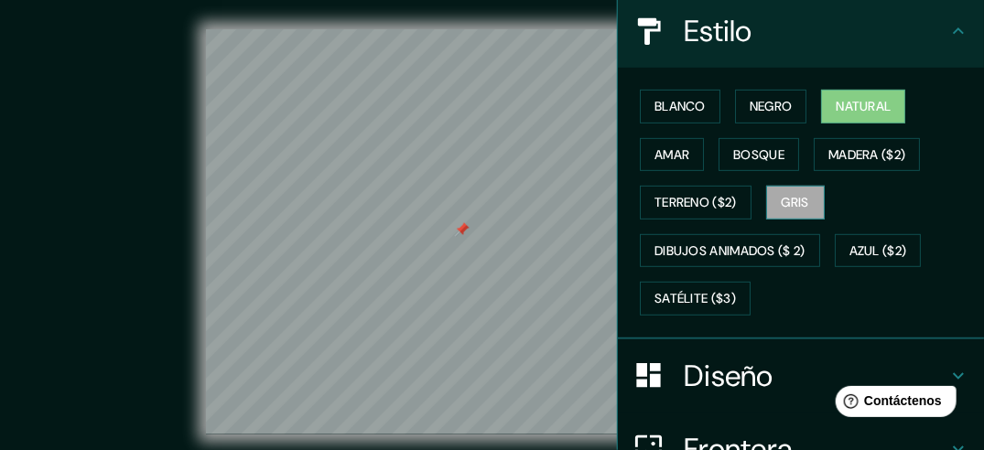
click at [787, 205] on font "Gris" at bounding box center [795, 202] width 27 height 23
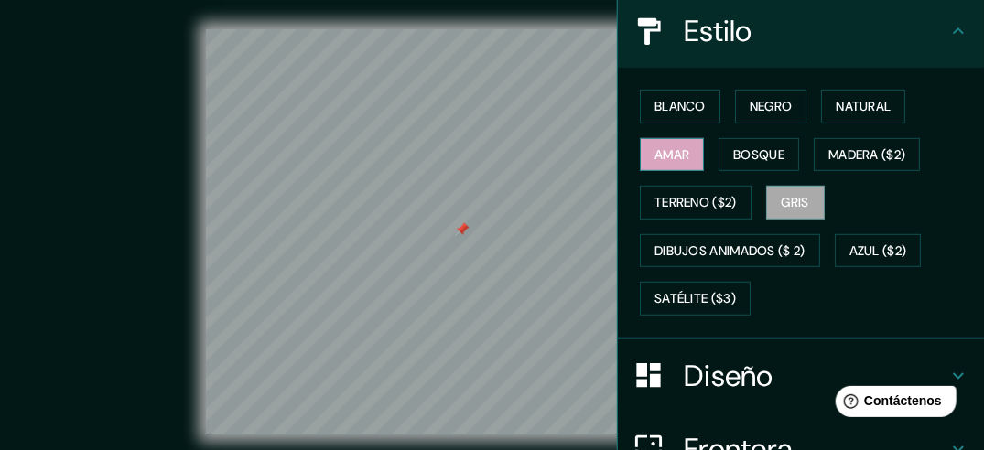
click at [668, 146] on font "Amar" at bounding box center [671, 155] width 35 height 23
click at [887, 194] on div "Blanco Negro Natural [PERSON_NAME] ($2) Terreno ($2) Gris Dibujos animados ($ 2…" at bounding box center [807, 202] width 351 height 241
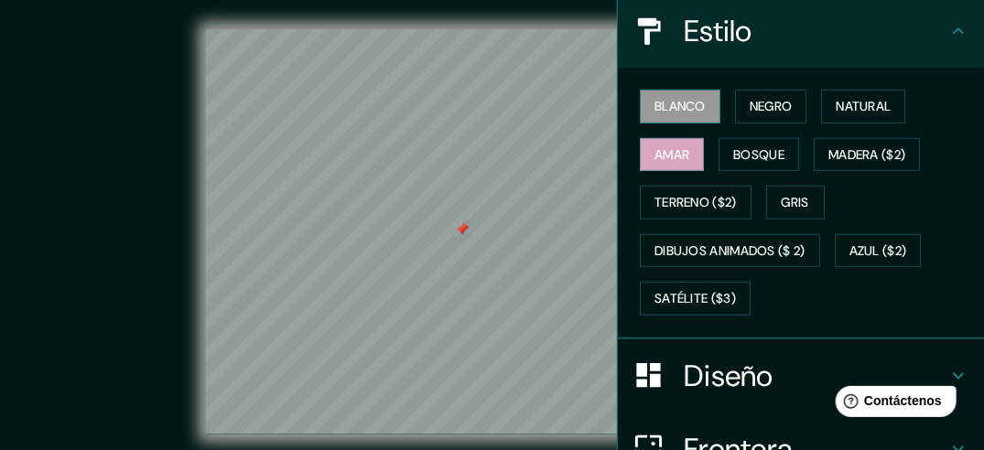
click at [678, 101] on font "Blanco" at bounding box center [679, 106] width 51 height 23
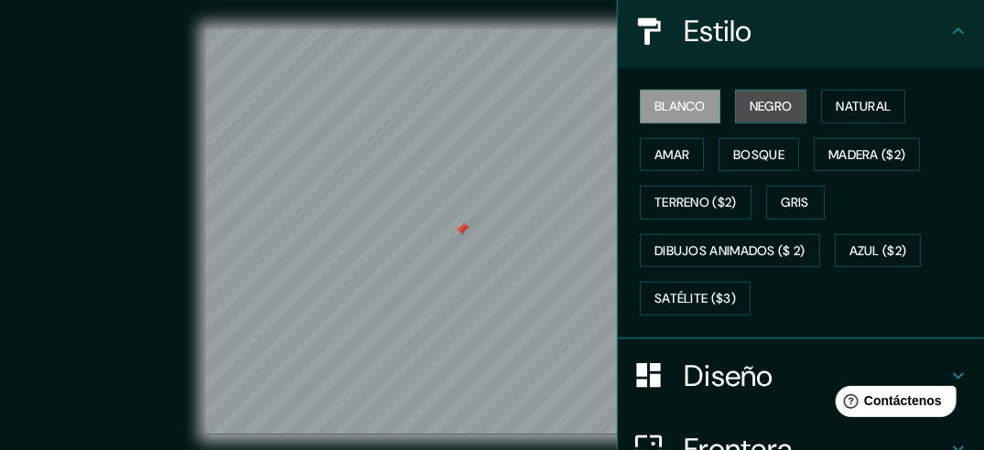
click at [759, 99] on font "Negro" at bounding box center [771, 106] width 43 height 23
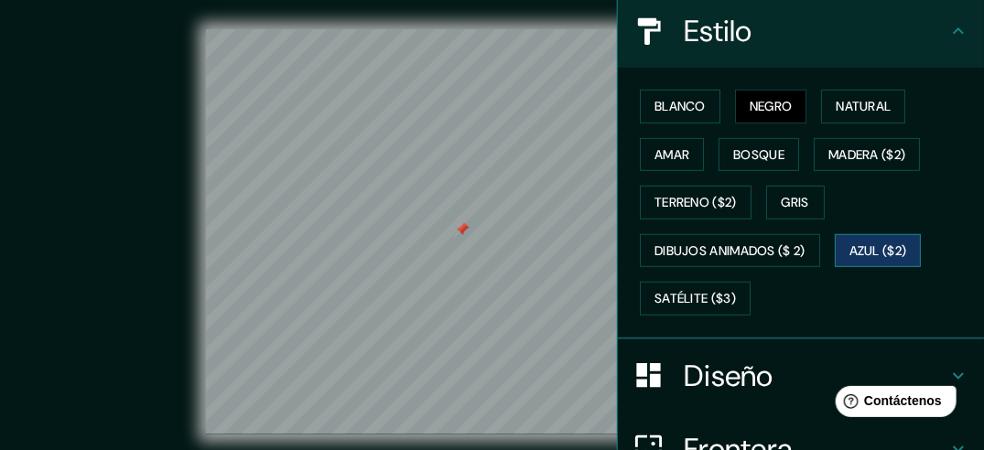
click at [881, 255] on font "Azul ($2)" at bounding box center [878, 251] width 58 height 23
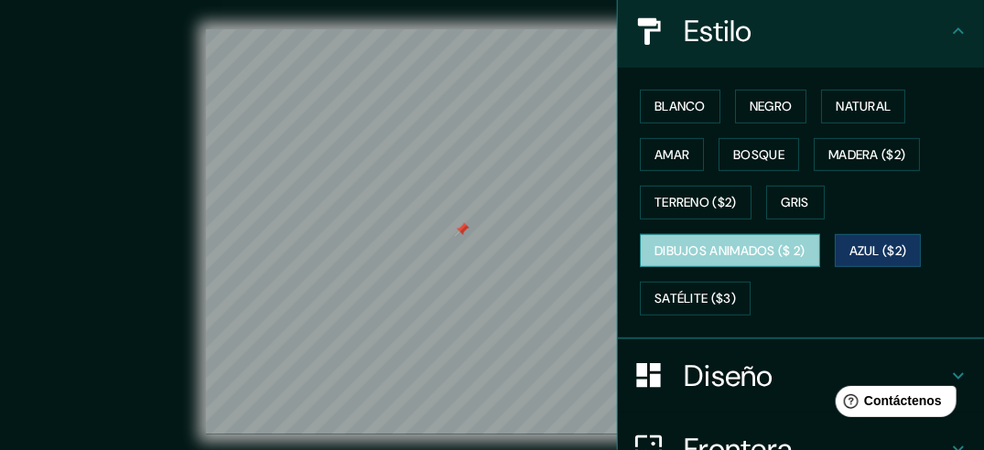
click at [796, 240] on font "Dibujos animados ($ 2)" at bounding box center [729, 251] width 151 height 23
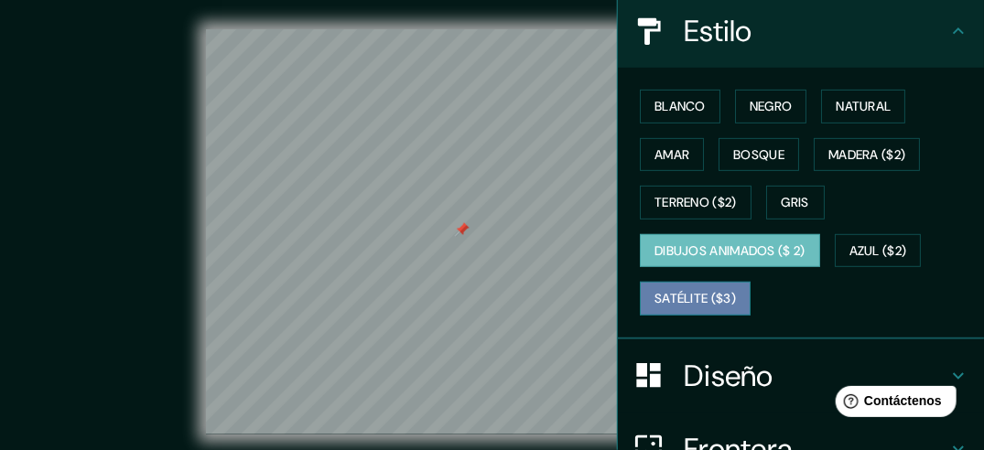
click at [701, 293] on font "Satélite ($3)" at bounding box center [694, 298] width 81 height 23
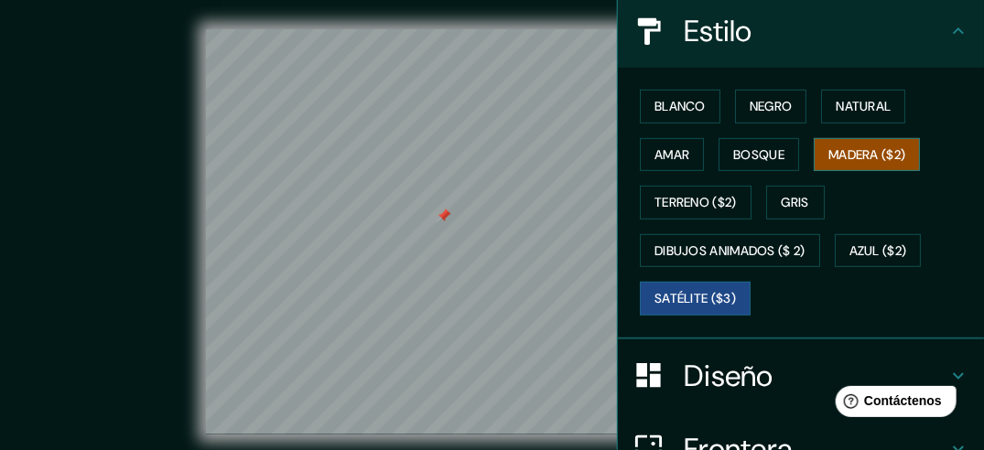
click at [843, 156] on font "Madera ($2)" at bounding box center [866, 155] width 77 height 23
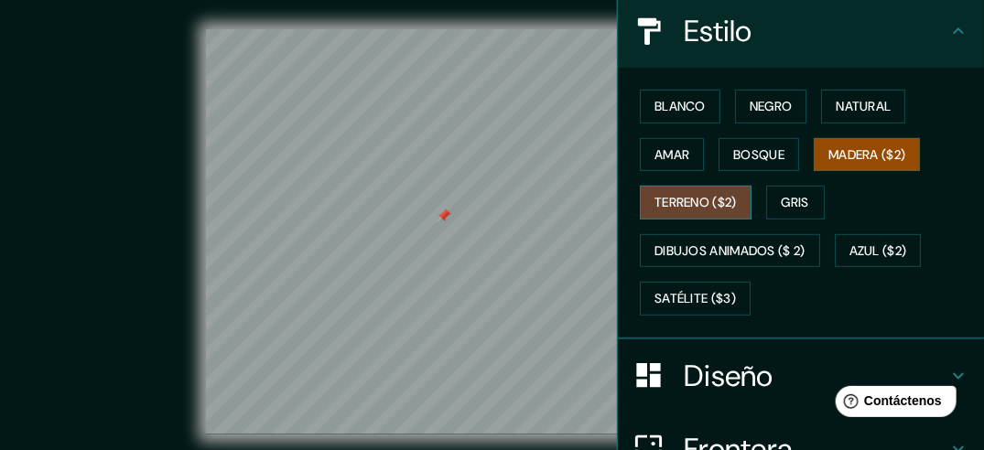
click at [675, 205] on font "Terreno ($2)" at bounding box center [695, 202] width 82 height 23
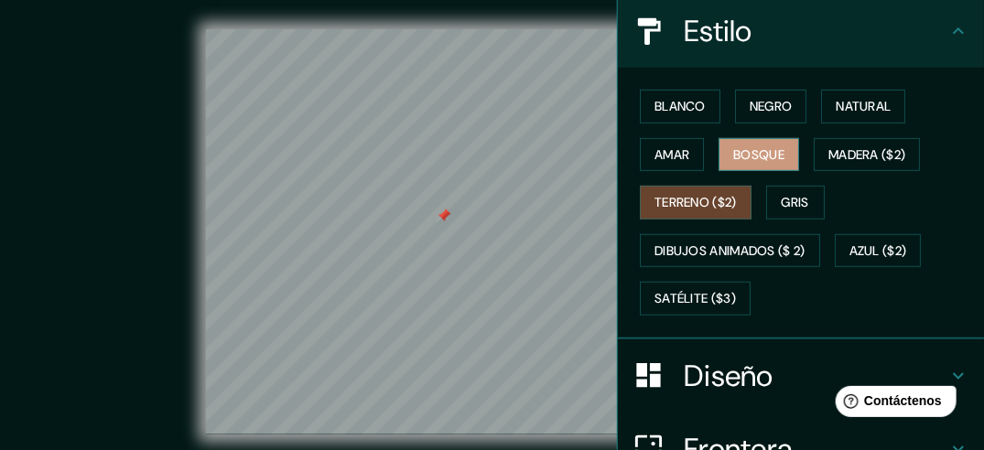
click at [769, 138] on button "Bosque" at bounding box center [758, 155] width 81 height 34
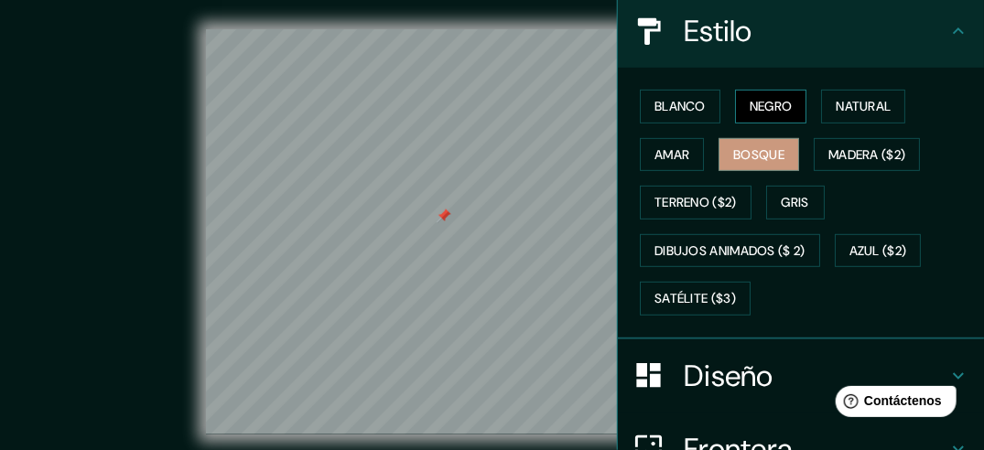
click at [765, 113] on font "Negro" at bounding box center [771, 106] width 43 height 23
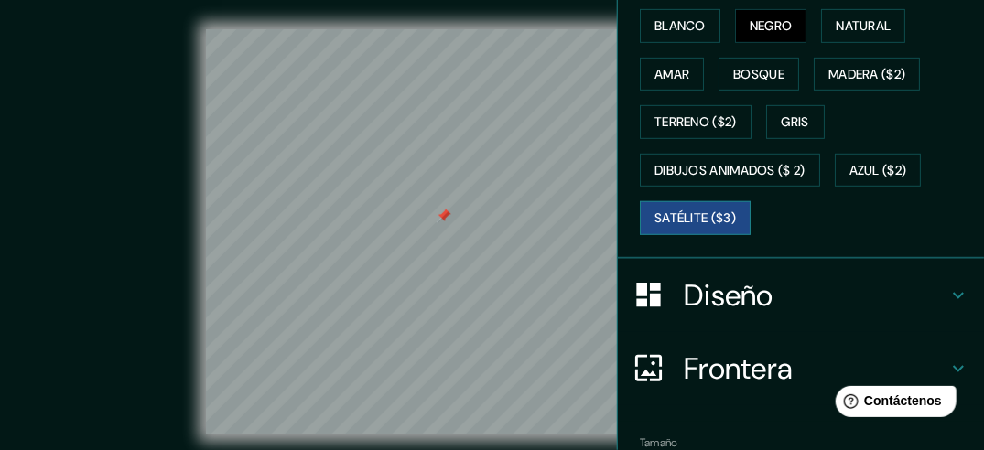
scroll to position [304, 0]
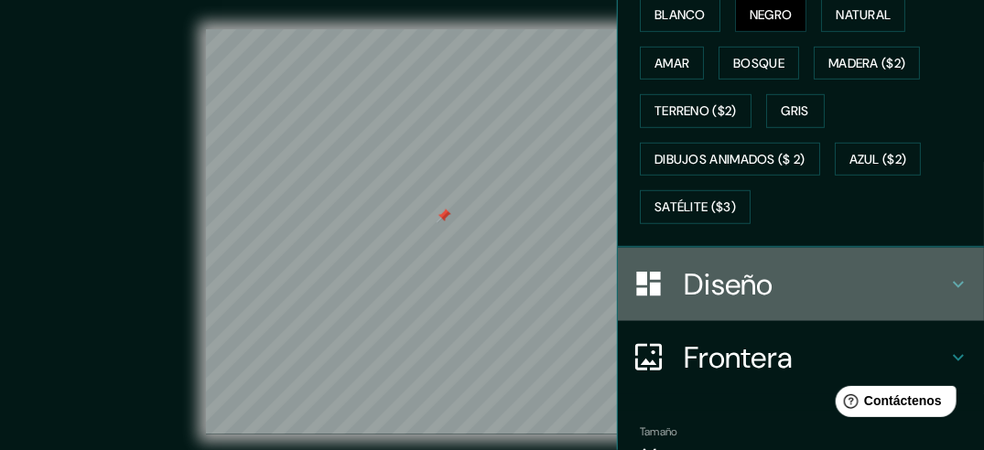
click at [900, 280] on h4 "Diseño" at bounding box center [816, 284] width 264 height 37
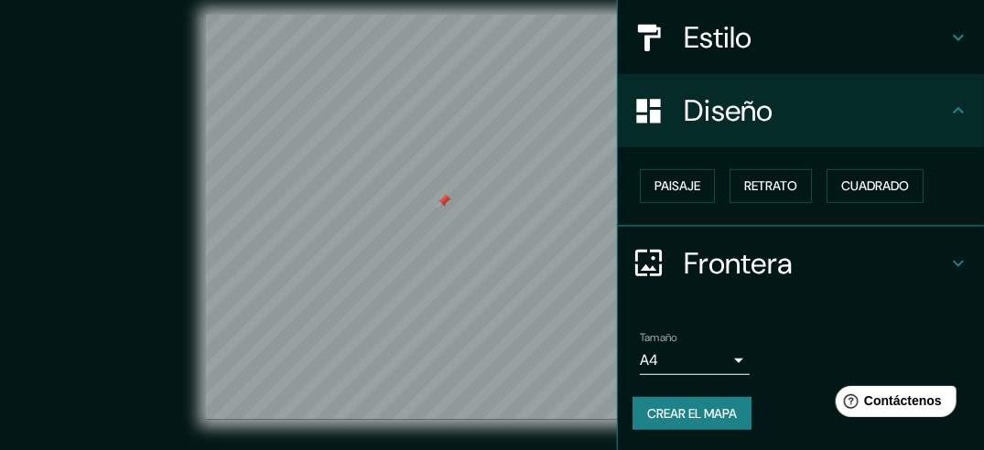
scroll to position [0, 0]
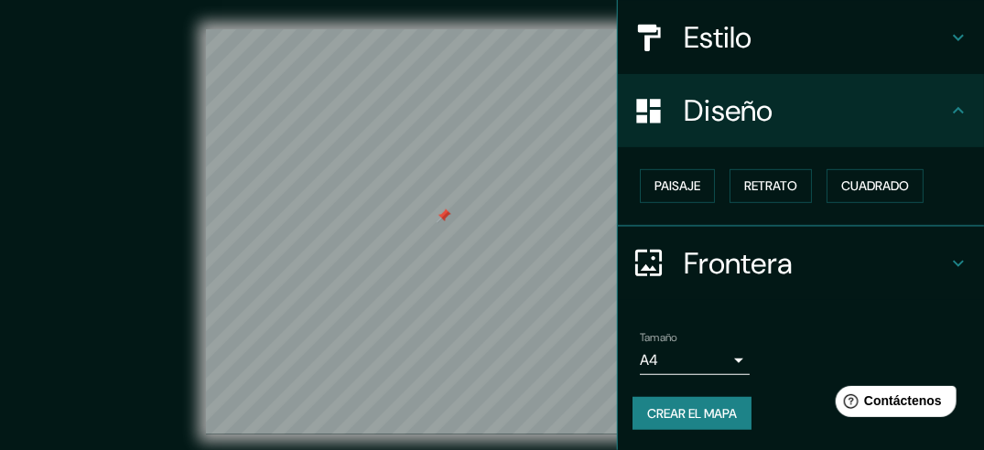
click at [769, 280] on h4 "Frontera" at bounding box center [816, 263] width 264 height 37
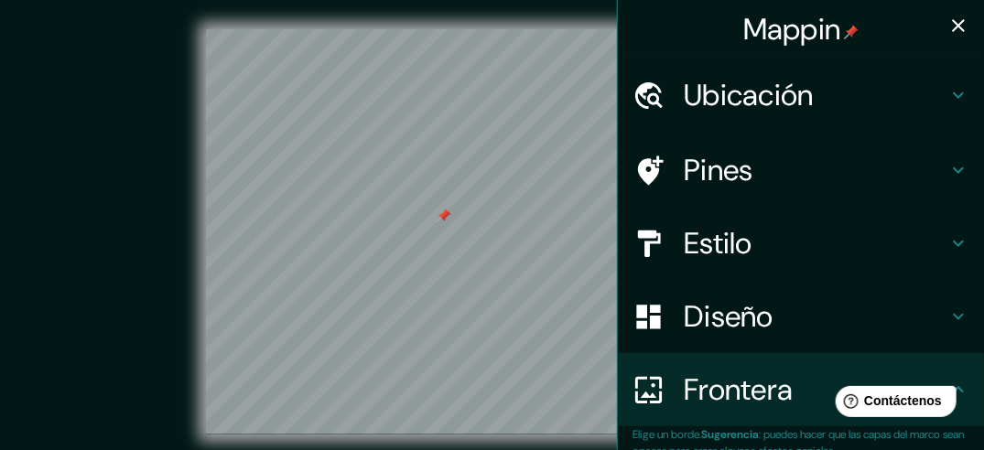
click at [796, 105] on h4 "Ubicación" at bounding box center [816, 95] width 264 height 37
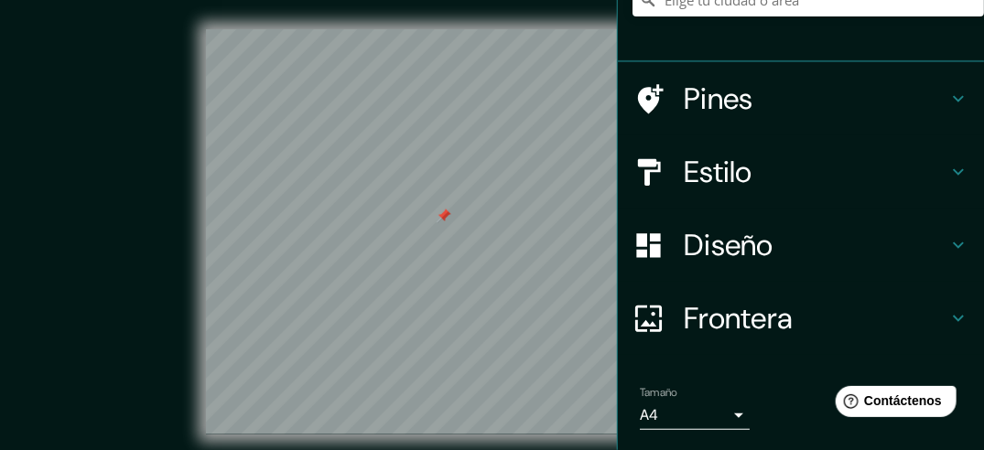
scroll to position [249, 0]
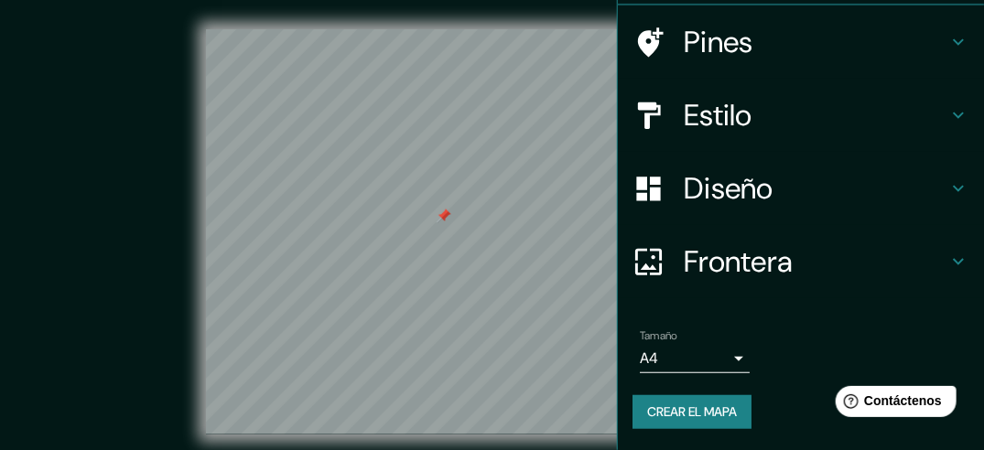
click at [770, 135] on div "Estilo" at bounding box center [801, 115] width 366 height 73
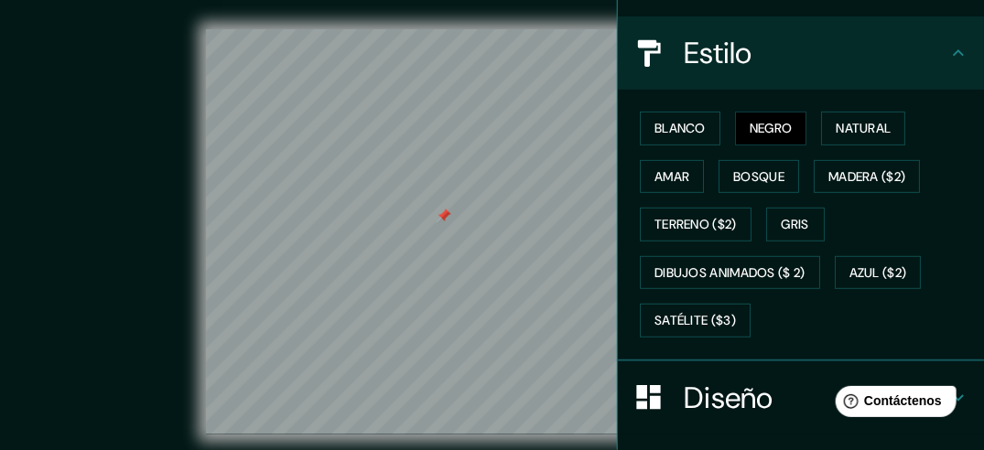
scroll to position [0, 0]
